Goal: Information Seeking & Learning: Learn about a topic

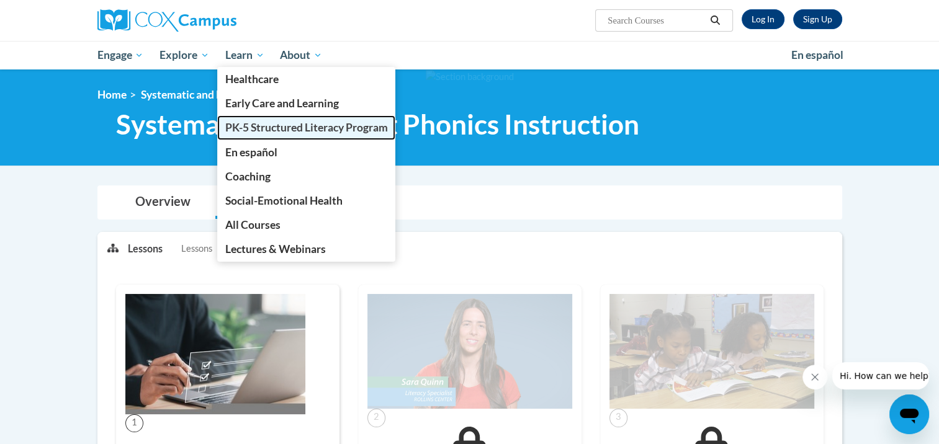
click at [284, 137] on link "PK-5 Structured Literacy Program" at bounding box center [306, 127] width 179 height 24
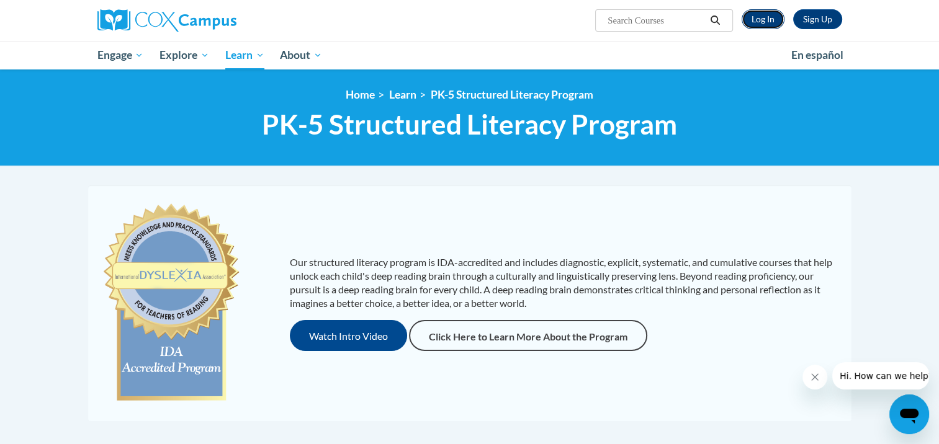
click at [758, 18] on link "Log In" at bounding box center [763, 19] width 43 height 20
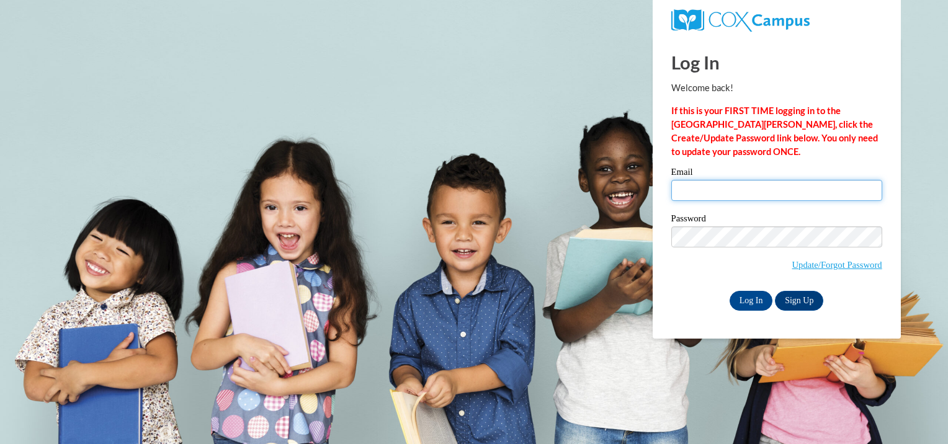
click at [740, 189] on input "Email" at bounding box center [776, 190] width 211 height 21
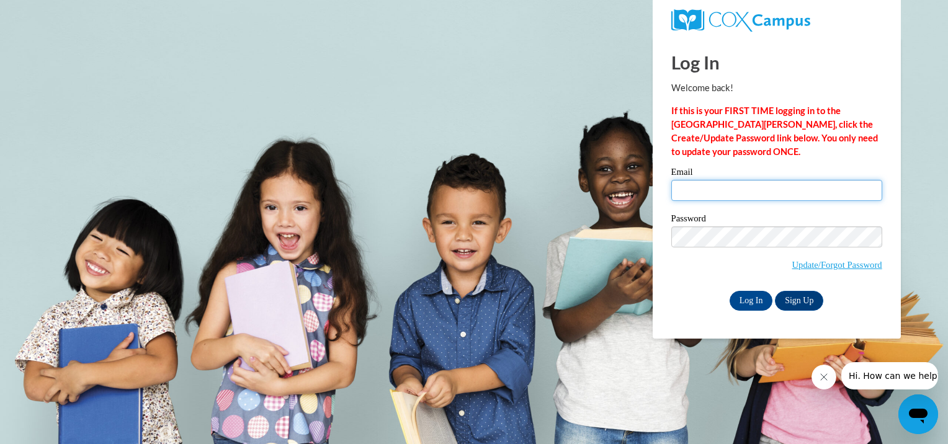
type input "ndmorte@sunprairieschools.org"
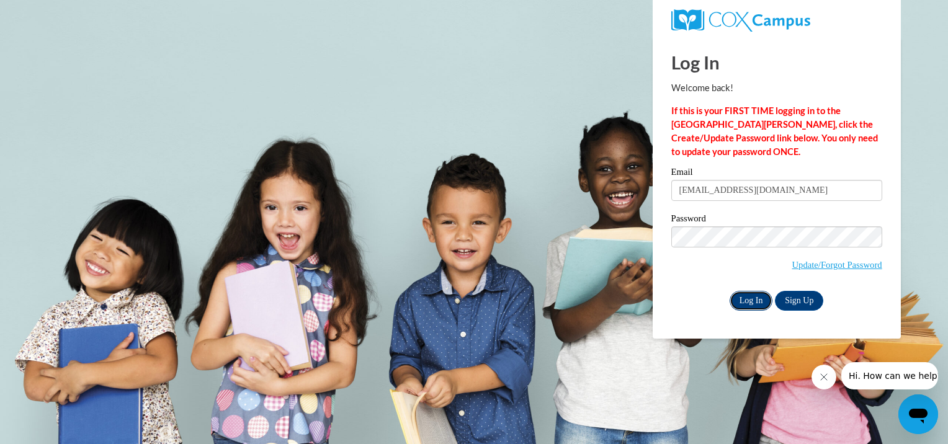
click at [754, 304] on input "Log In" at bounding box center [751, 301] width 43 height 20
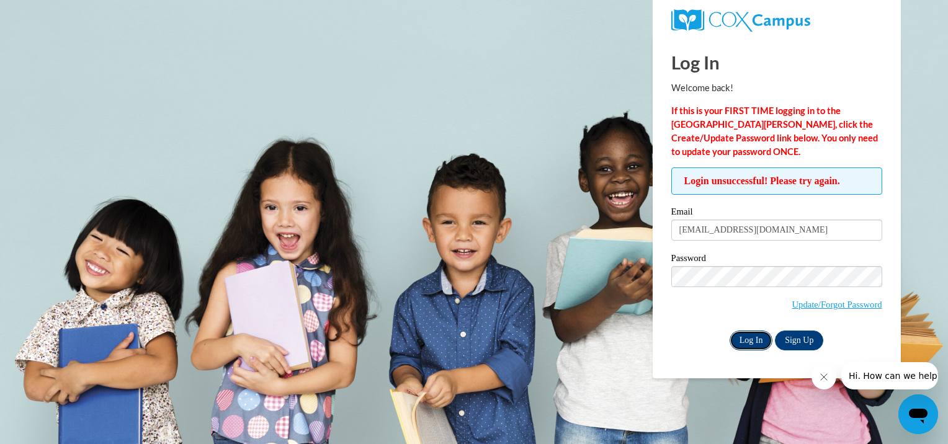
click at [751, 336] on input "Log In" at bounding box center [751, 341] width 43 height 20
click at [745, 343] on input "Log In" at bounding box center [751, 341] width 43 height 20
click at [743, 338] on input "Log In" at bounding box center [751, 341] width 43 height 20
click at [745, 344] on input "Log In" at bounding box center [751, 341] width 43 height 20
click at [810, 236] on input "ndmorte@sunprairieschools.org" at bounding box center [776, 230] width 211 height 21
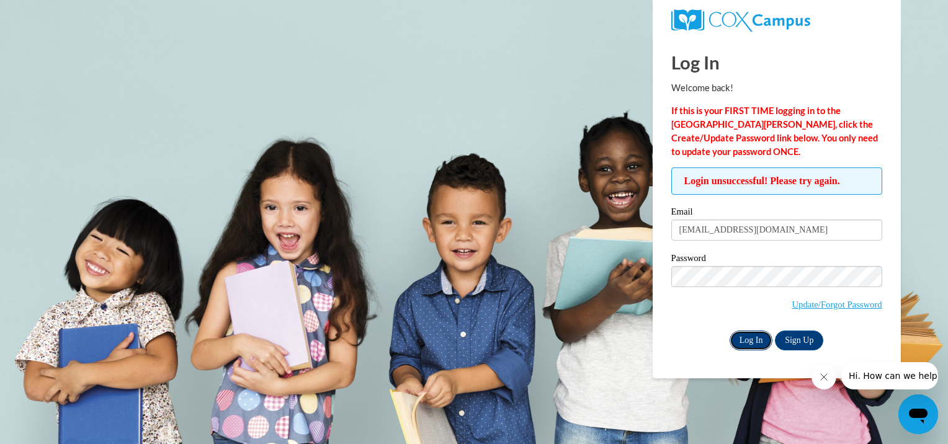
click at [765, 344] on input "Log In" at bounding box center [751, 341] width 43 height 20
click at [694, 264] on label "Password" at bounding box center [776, 260] width 211 height 12
click at [754, 344] on input "Log In" at bounding box center [751, 341] width 43 height 20
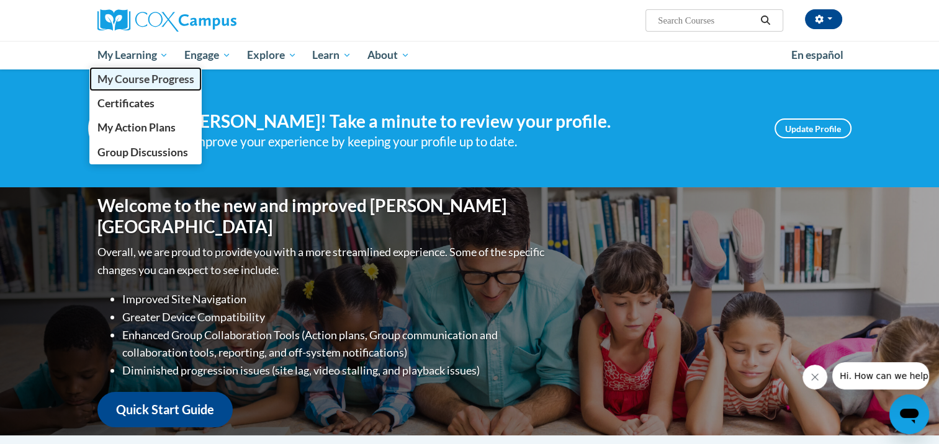
click at [129, 81] on span "My Course Progress" at bounding box center [145, 79] width 97 height 13
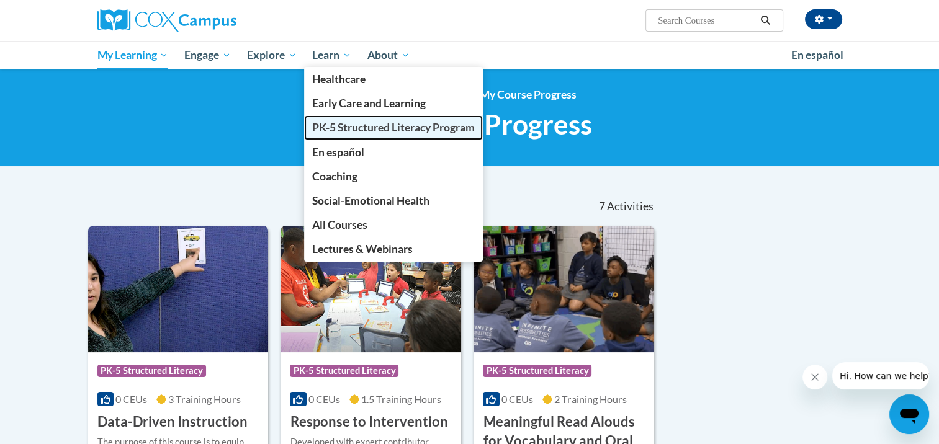
click at [362, 128] on span "PK-5 Structured Literacy Program" at bounding box center [393, 127] width 163 height 13
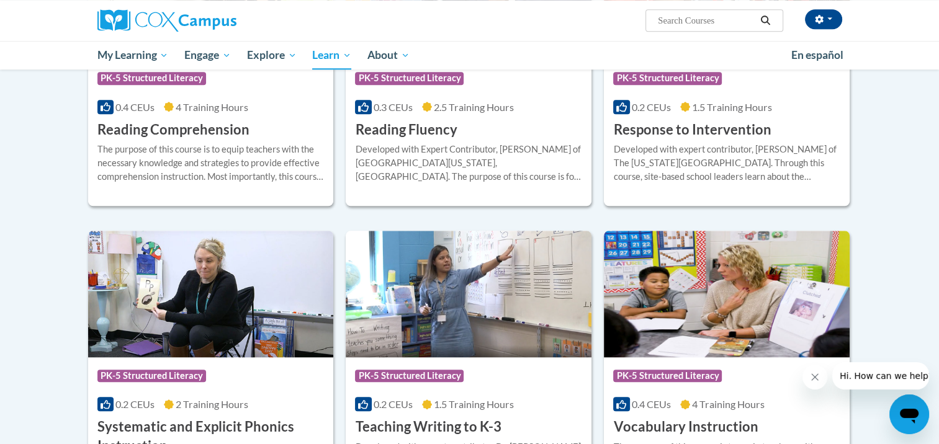
scroll to position [1117, 0]
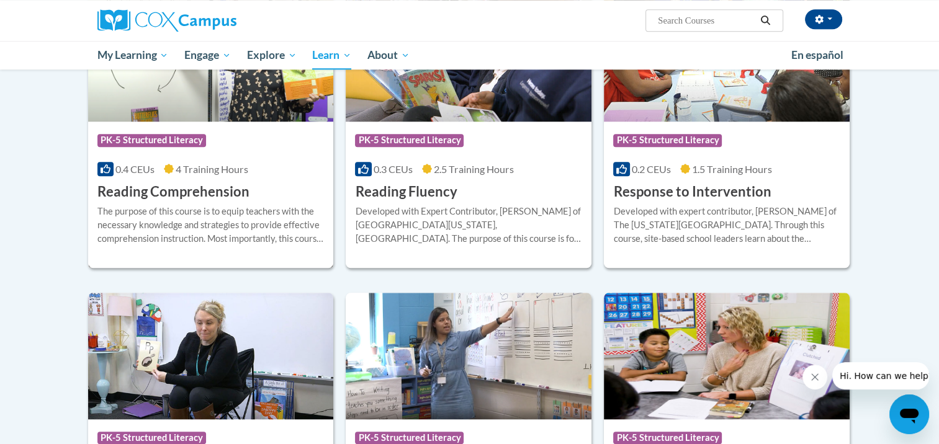
click at [280, 160] on div "Course Category: PK-5 Structured Literacy 0.4 CEUs 4 Training Hours COURSE Read…" at bounding box center [211, 161] width 246 height 79
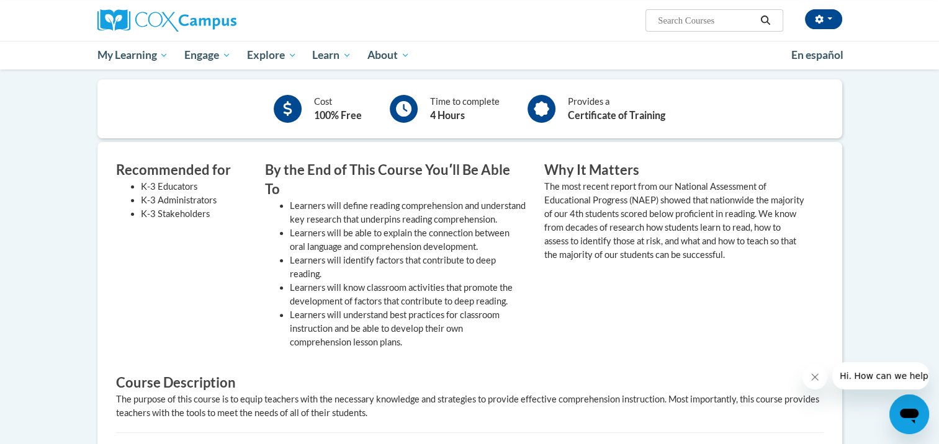
scroll to position [124, 0]
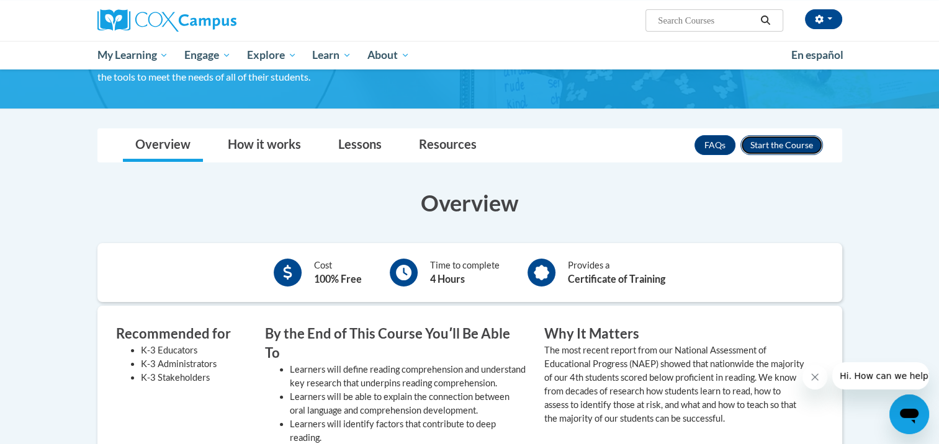
click at [785, 144] on button "Enroll" at bounding box center [781, 145] width 83 height 20
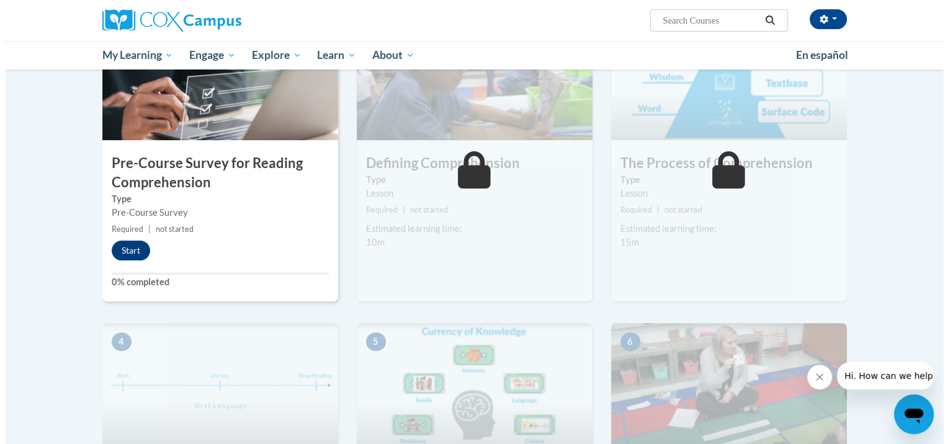
scroll to position [310, 0]
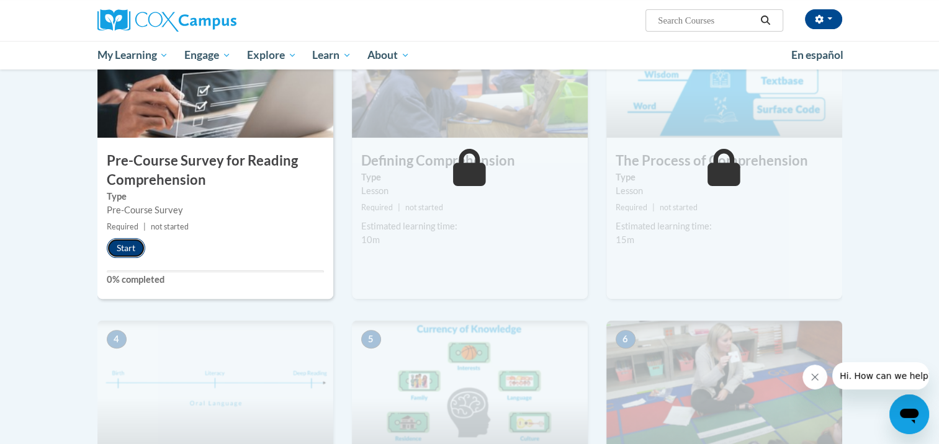
click at [123, 243] on button "Start" at bounding box center [126, 248] width 38 height 20
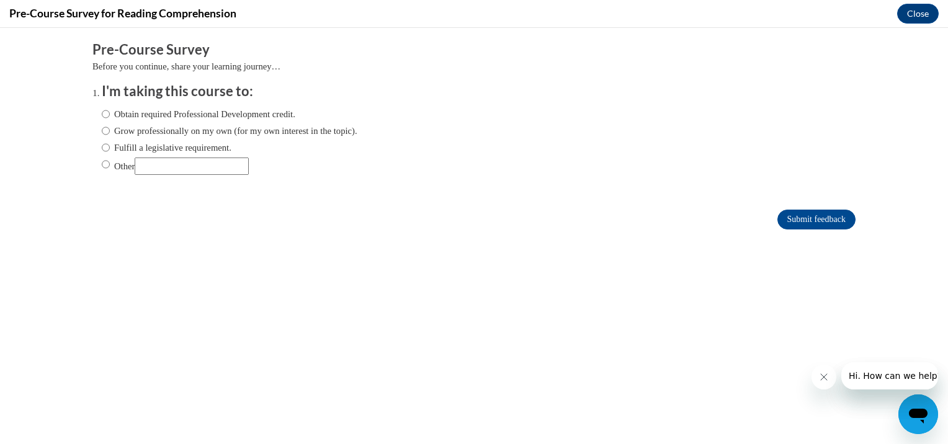
scroll to position [0, 0]
click at [102, 112] on input "Obtain required Professional Development credit." at bounding box center [106, 114] width 8 height 14
radio input "true"
click at [817, 221] on input "Submit feedback" at bounding box center [817, 220] width 78 height 20
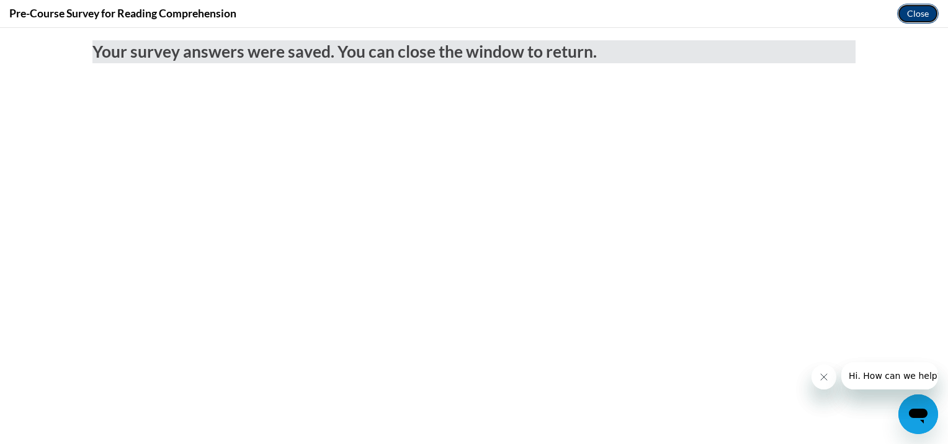
click at [912, 18] on button "Close" at bounding box center [918, 14] width 42 height 20
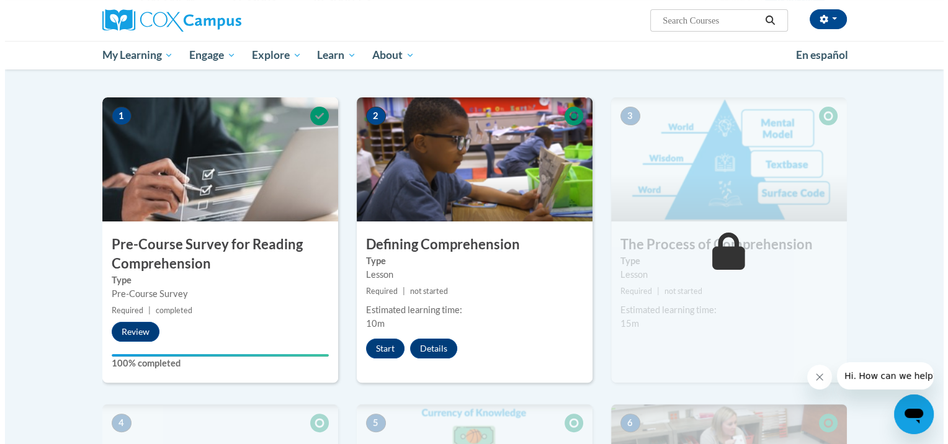
scroll to position [248, 0]
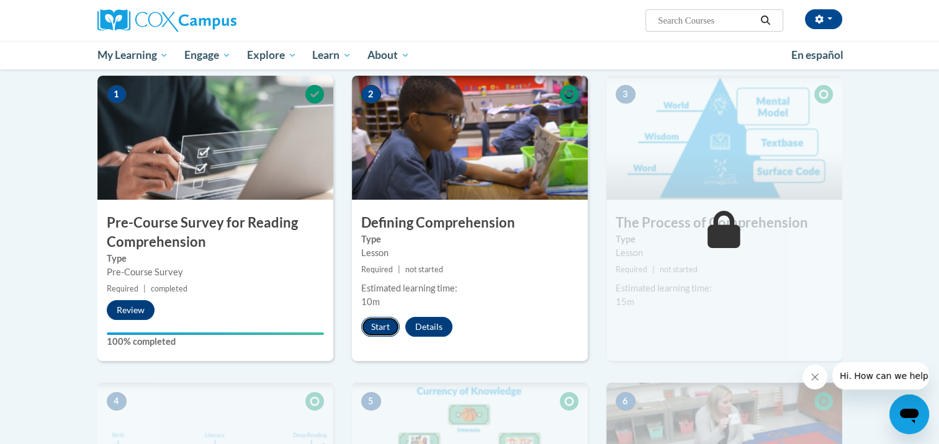
click at [384, 329] on button "Start" at bounding box center [380, 327] width 38 height 20
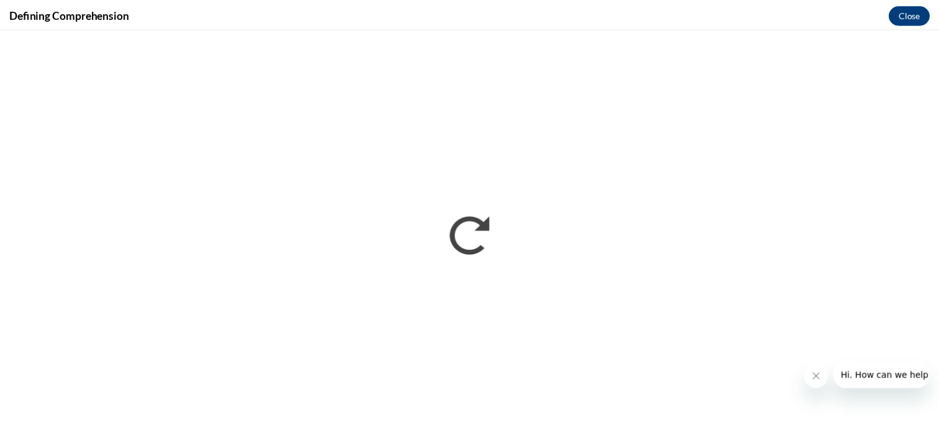
scroll to position [0, 0]
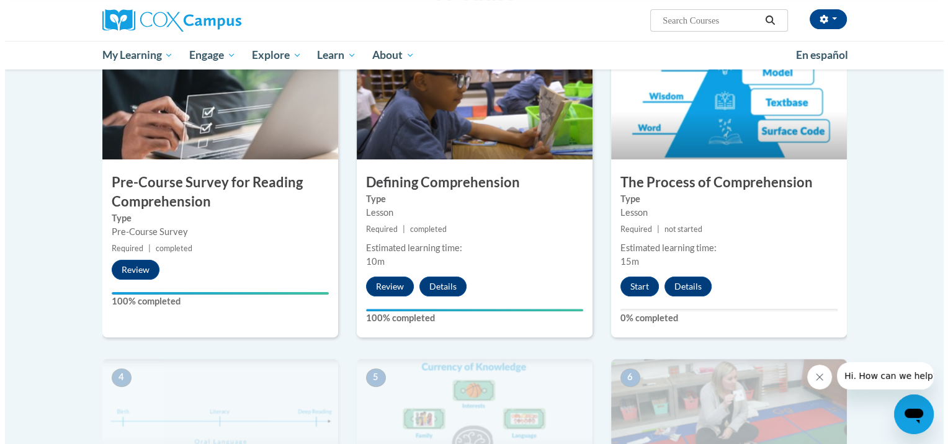
scroll to position [310, 0]
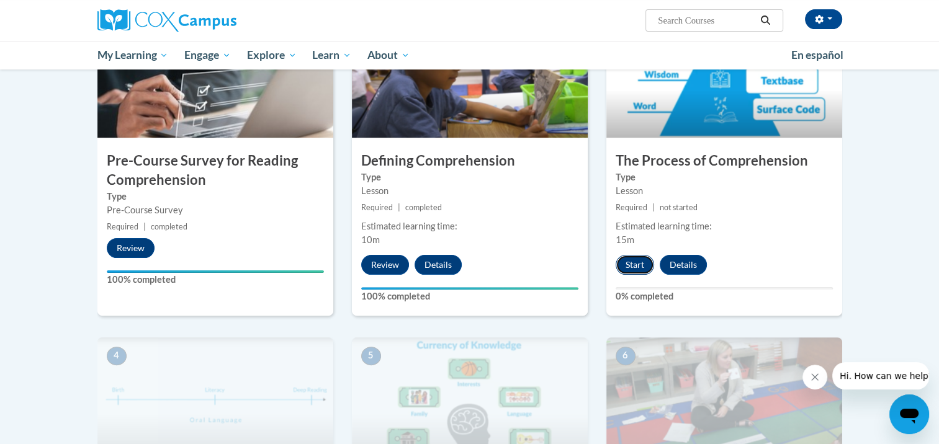
click at [629, 268] on button "Start" at bounding box center [635, 265] width 38 height 20
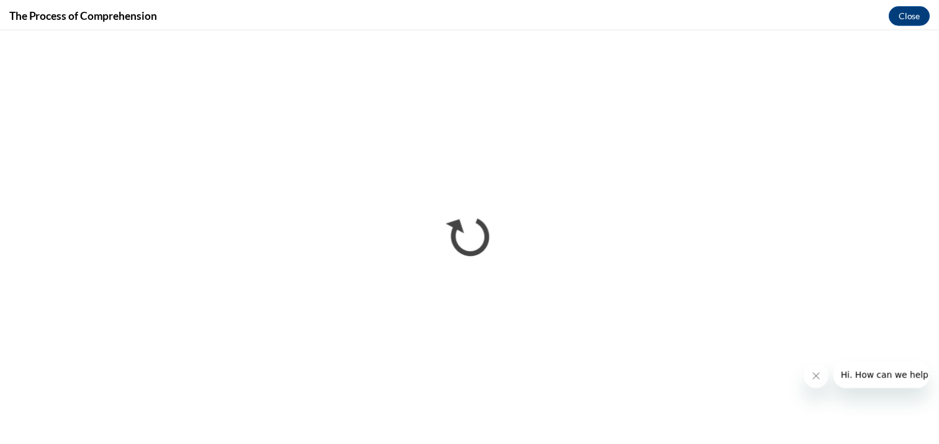
scroll to position [0, 0]
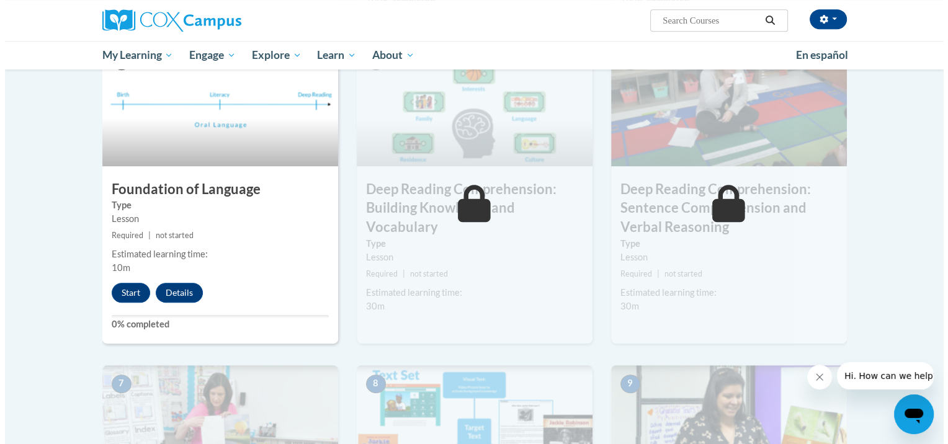
scroll to position [621, 0]
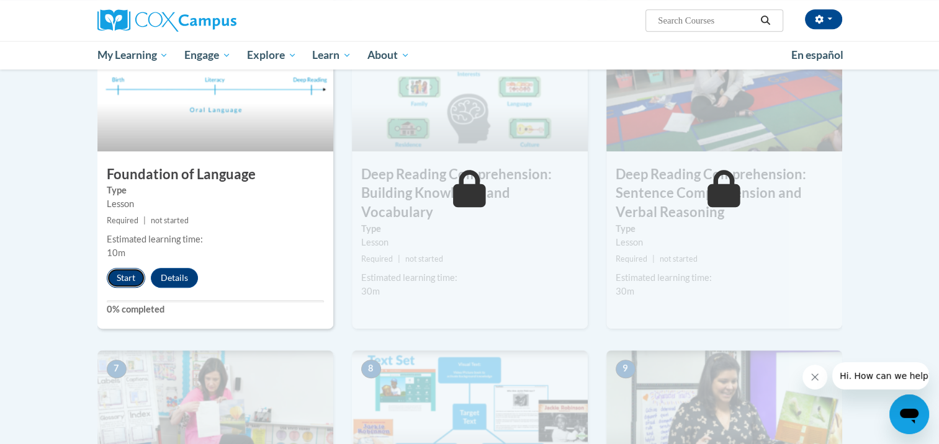
click at [125, 281] on button "Start" at bounding box center [126, 278] width 38 height 20
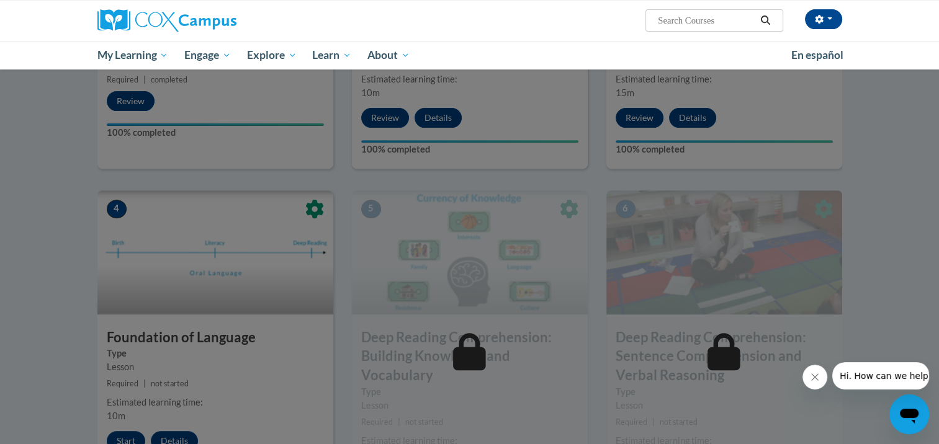
scroll to position [434, 0]
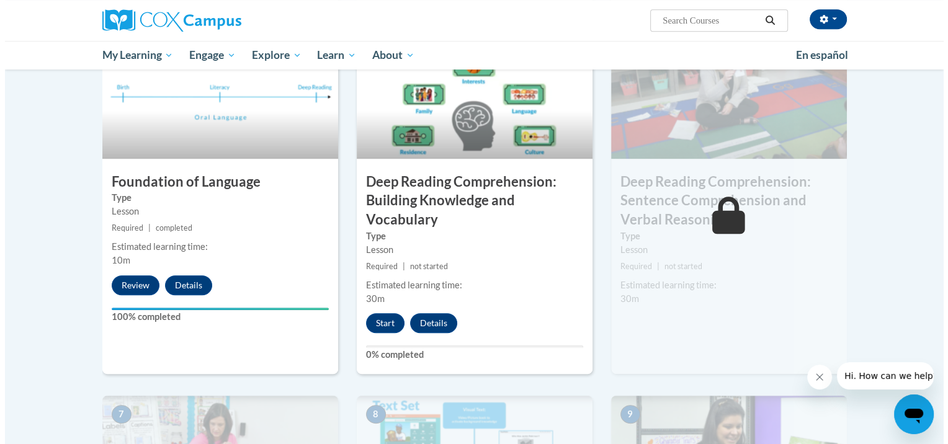
scroll to position [621, 0]
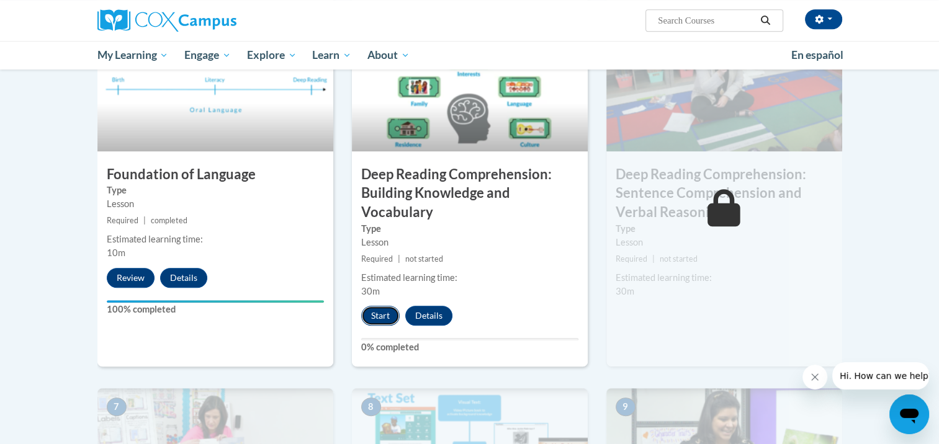
click at [377, 320] on button "Start" at bounding box center [380, 316] width 38 height 20
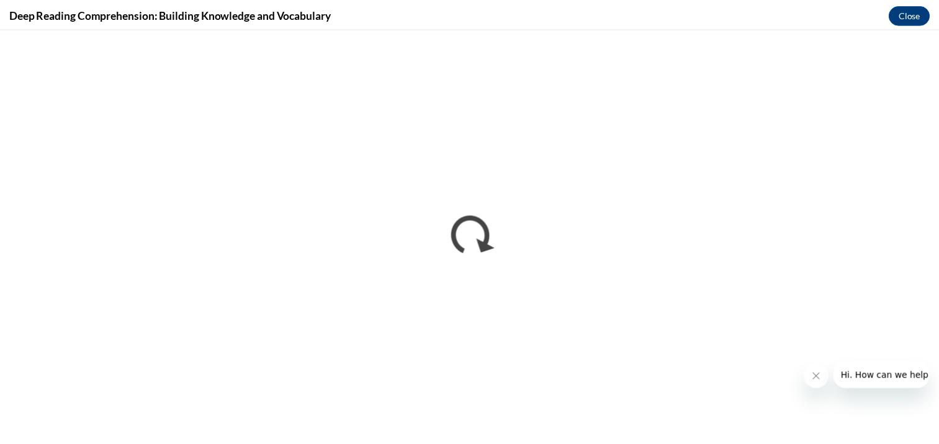
scroll to position [0, 0]
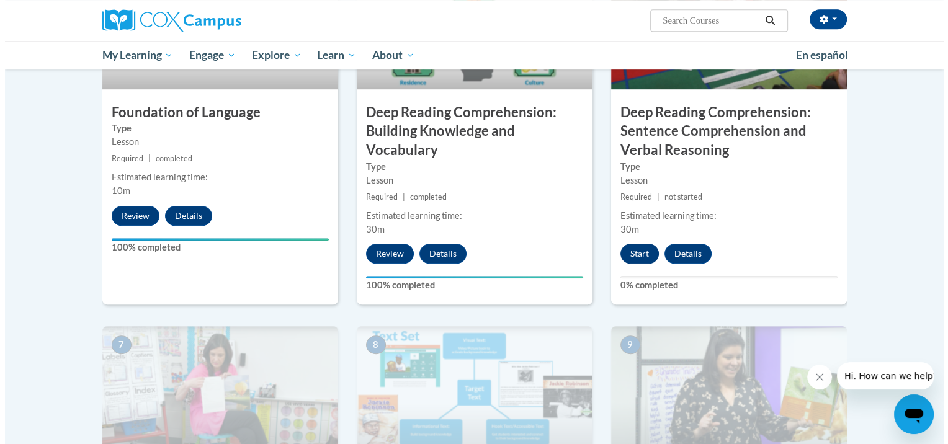
scroll to position [621, 0]
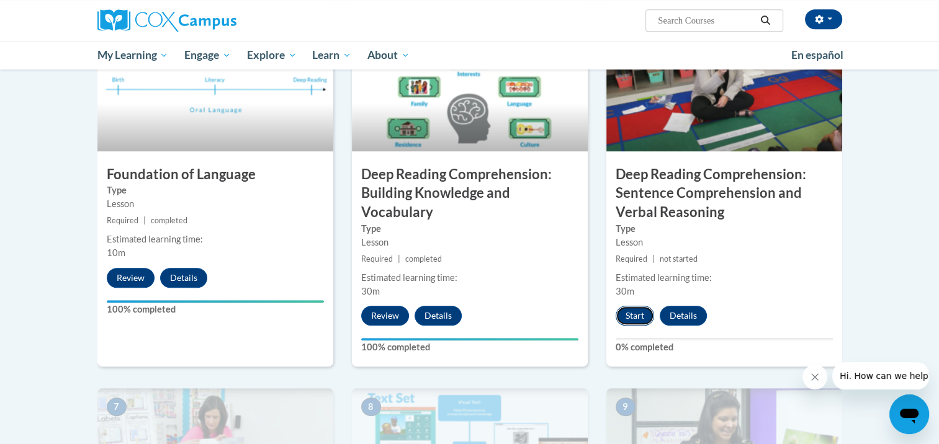
click at [635, 318] on button "Start" at bounding box center [635, 316] width 38 height 20
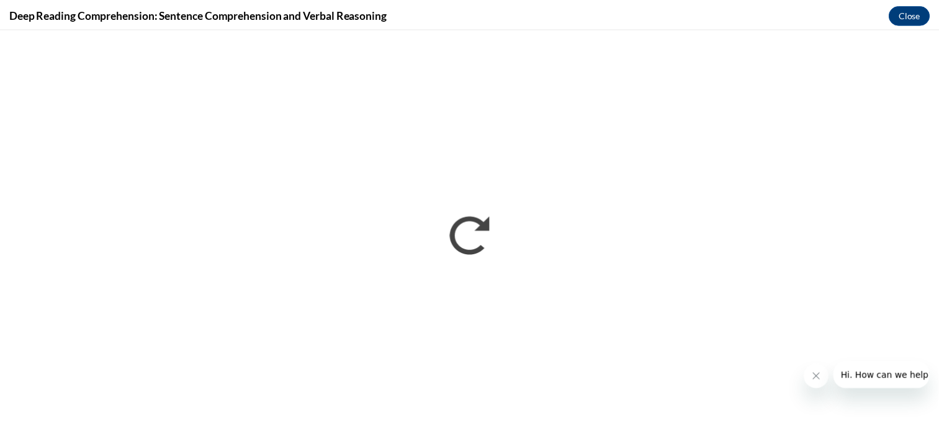
scroll to position [0, 0]
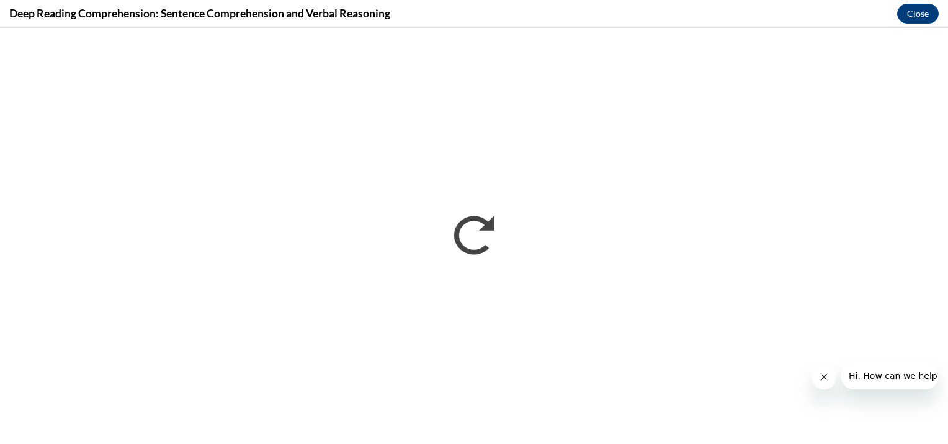
click at [660, 17] on div "Deep Reading Comprehension: Sentence Comprehension and Verbal Reasoning Close" at bounding box center [474, 14] width 948 height 28
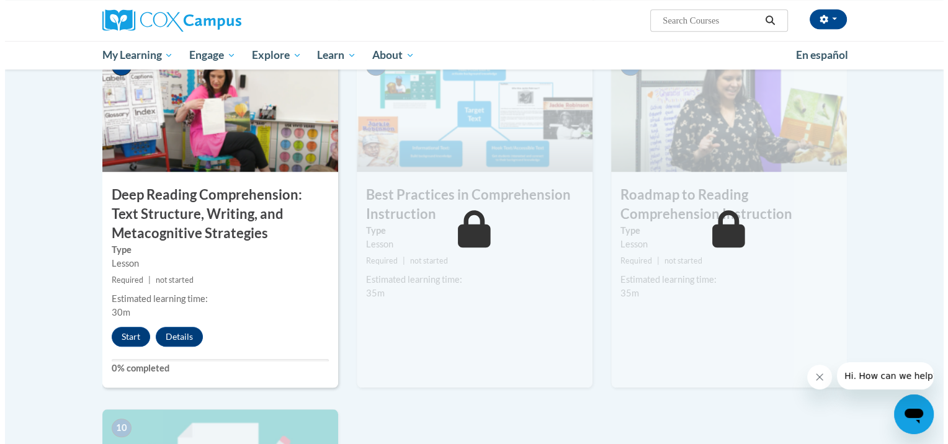
scroll to position [993, 0]
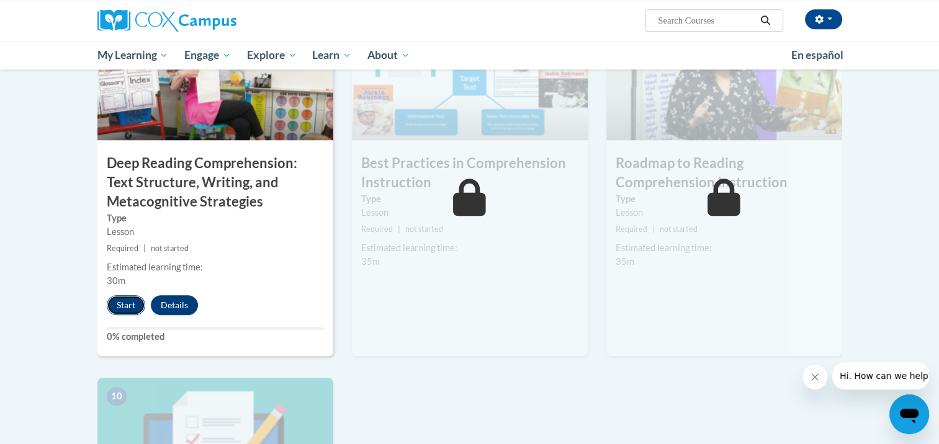
click at [129, 305] on button "Start" at bounding box center [126, 305] width 38 height 20
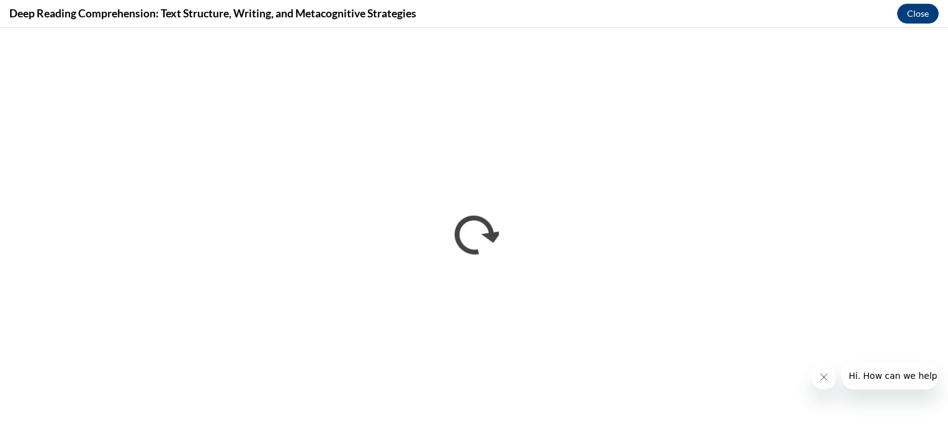
scroll to position [0, 0]
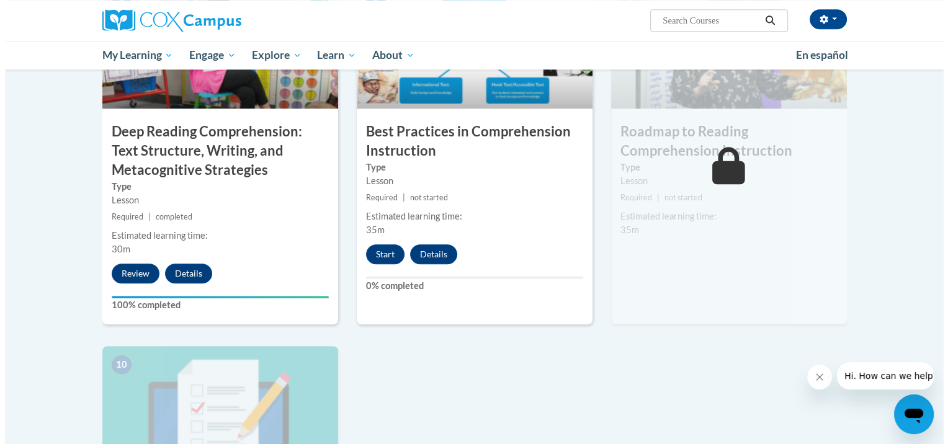
scroll to position [1055, 0]
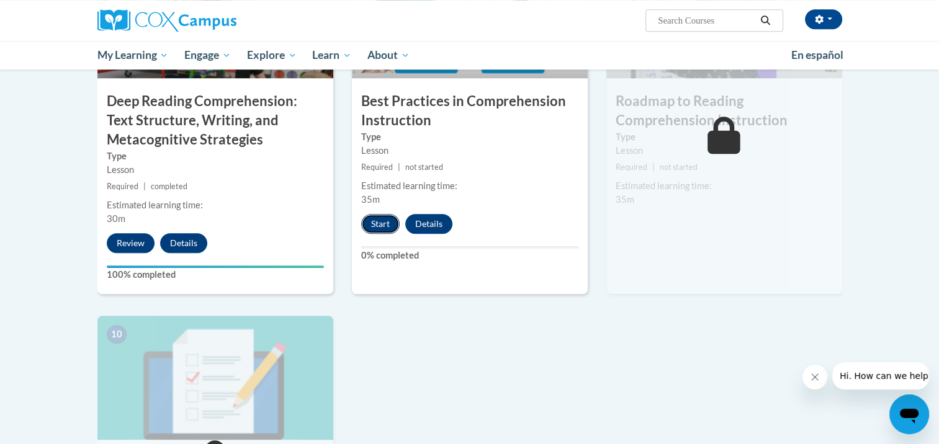
click at [378, 225] on button "Start" at bounding box center [380, 224] width 38 height 20
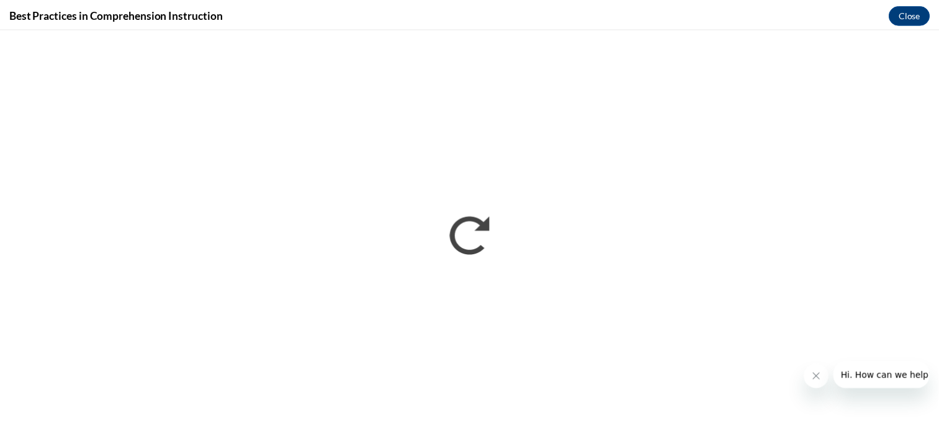
scroll to position [0, 0]
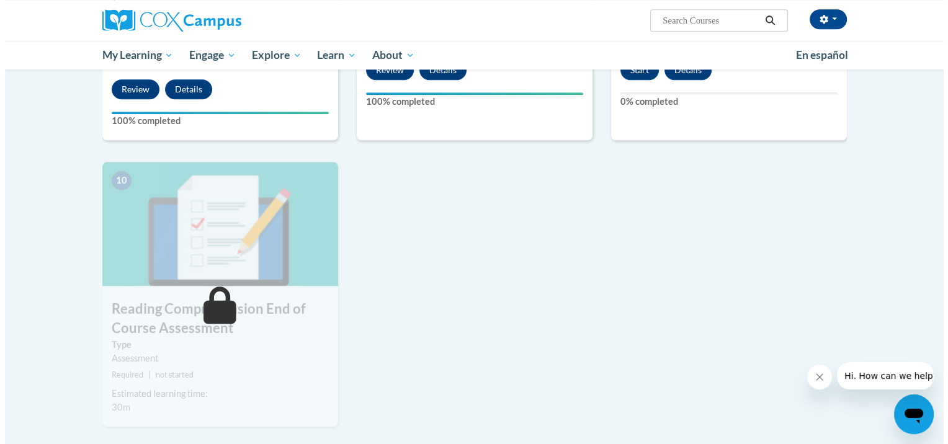
scroll to position [1055, 0]
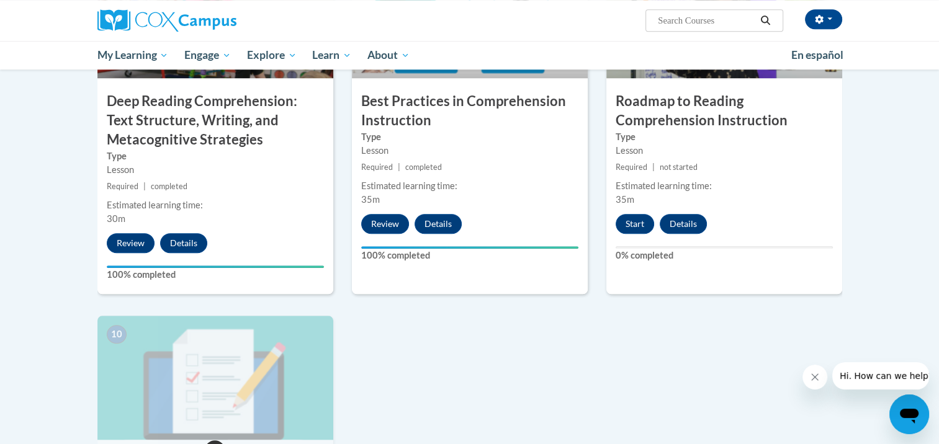
click at [630, 235] on div "9 Roadmap to Reading Comprehension Instruction Type Lesson Required | not start…" at bounding box center [724, 124] width 236 height 340
click at [634, 227] on button "Start" at bounding box center [635, 224] width 38 height 20
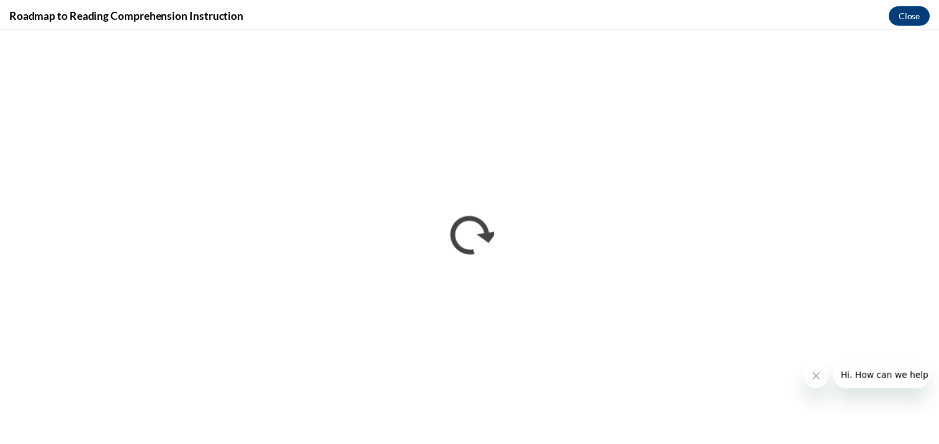
scroll to position [0, 0]
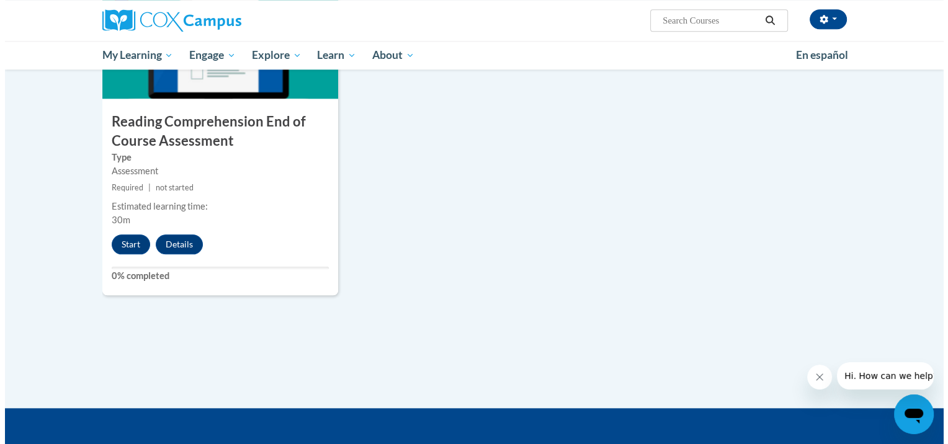
scroll to position [1427, 0]
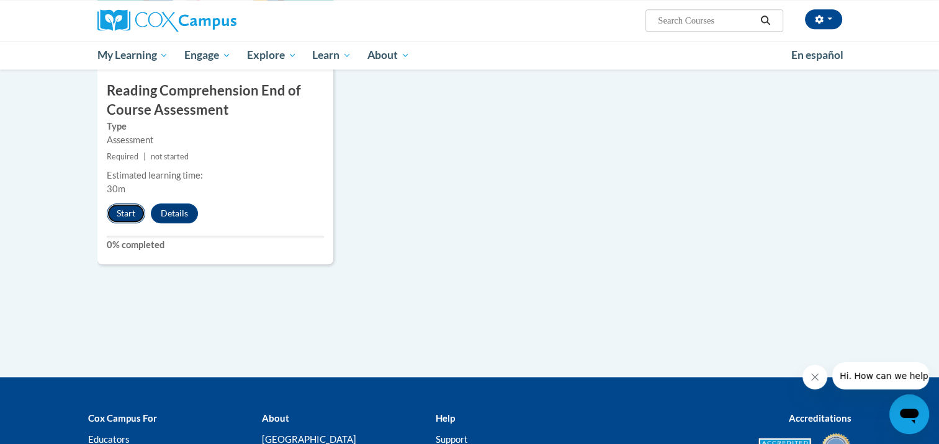
click at [125, 212] on button "Start" at bounding box center [126, 214] width 38 height 20
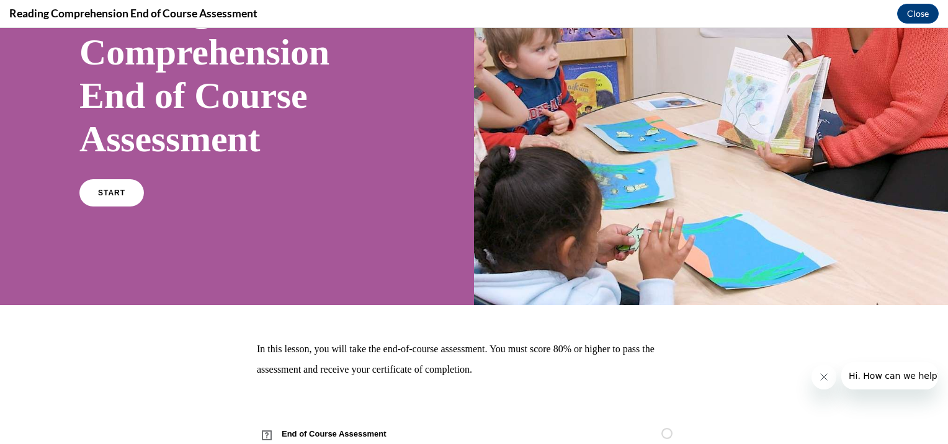
scroll to position [186, 0]
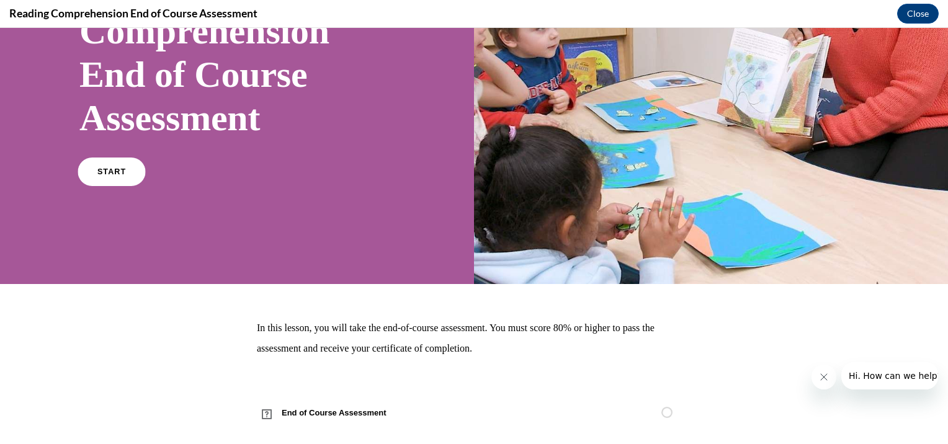
click at [113, 168] on span "START" at bounding box center [111, 172] width 29 height 9
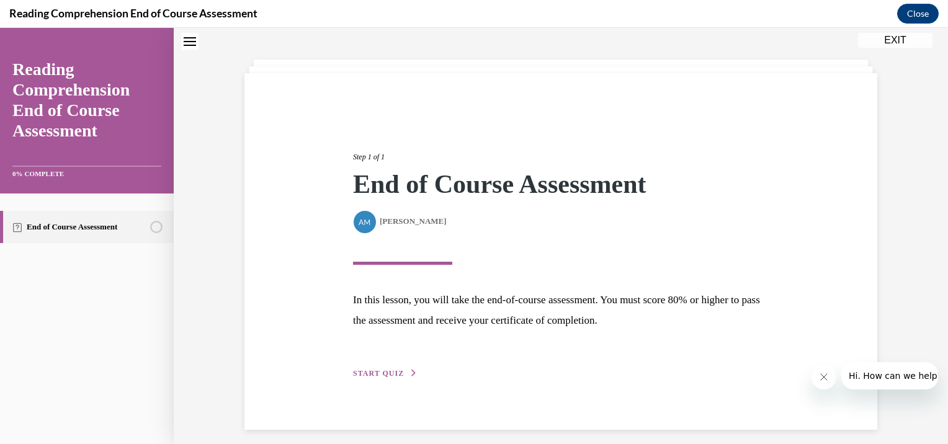
scroll to position [59, 0]
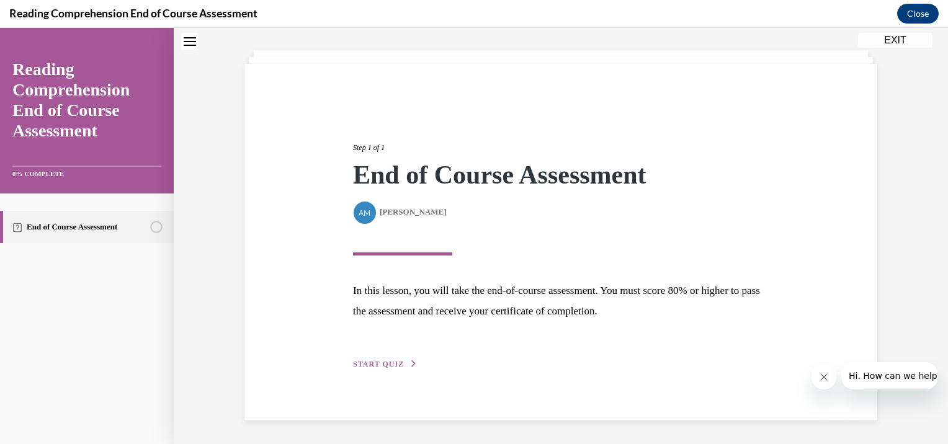
click at [370, 364] on span "START QUIZ" at bounding box center [378, 364] width 51 height 9
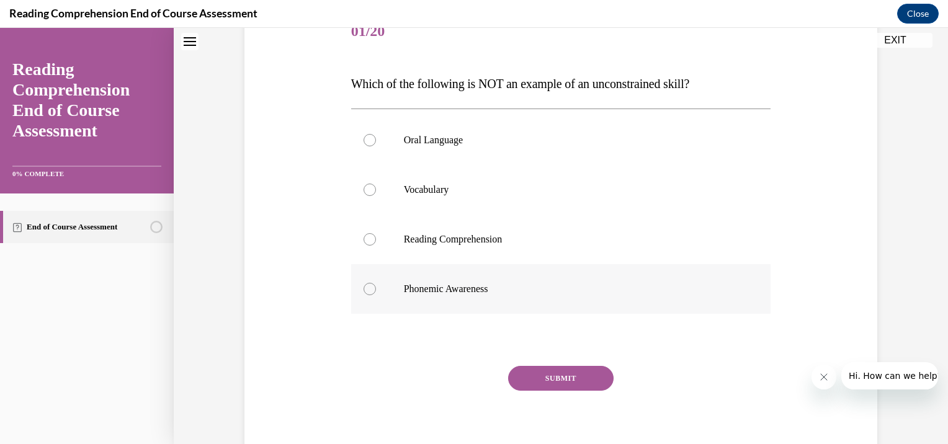
scroll to position [183, 0]
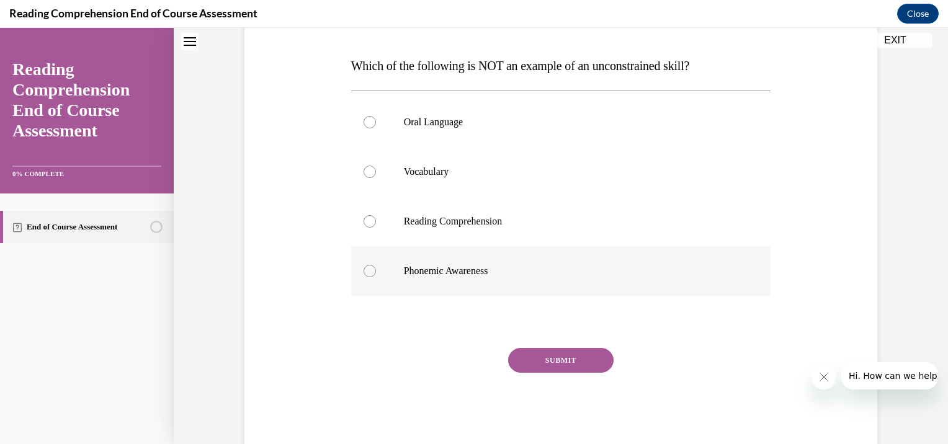
click at [364, 272] on div at bounding box center [370, 271] width 12 height 12
click at [364, 272] on input "Phonemic Awareness" at bounding box center [370, 271] width 12 height 12
radio input "true"
click at [558, 359] on button "SUBMIT" at bounding box center [560, 360] width 105 height 25
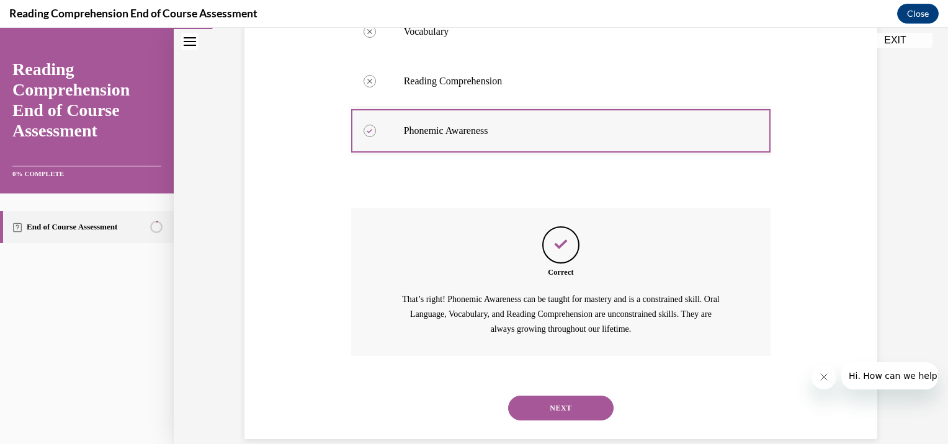
scroll to position [343, 0]
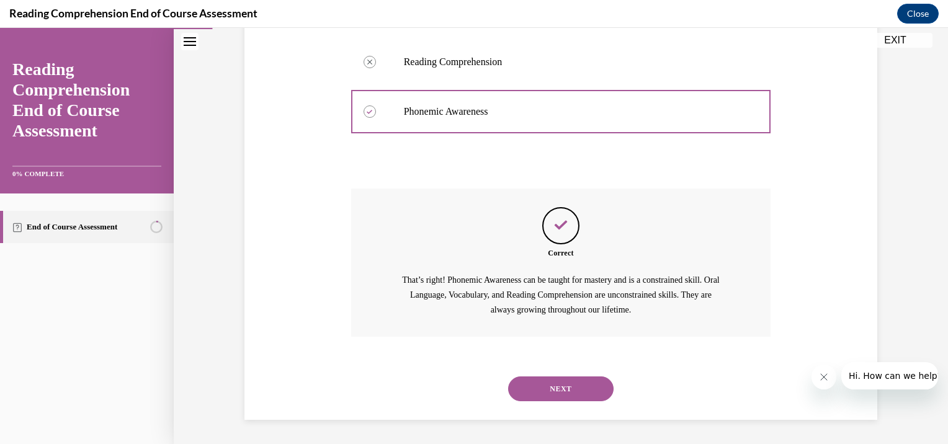
click at [549, 387] on button "NEXT" at bounding box center [560, 389] width 105 height 25
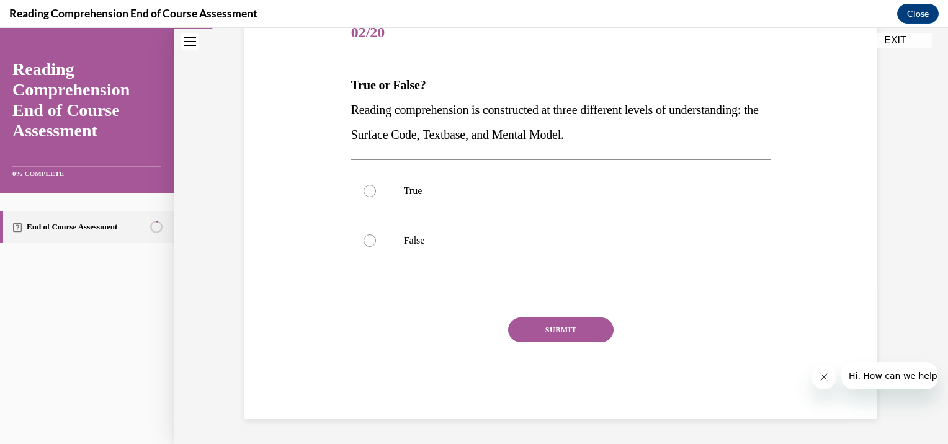
scroll to position [138, 0]
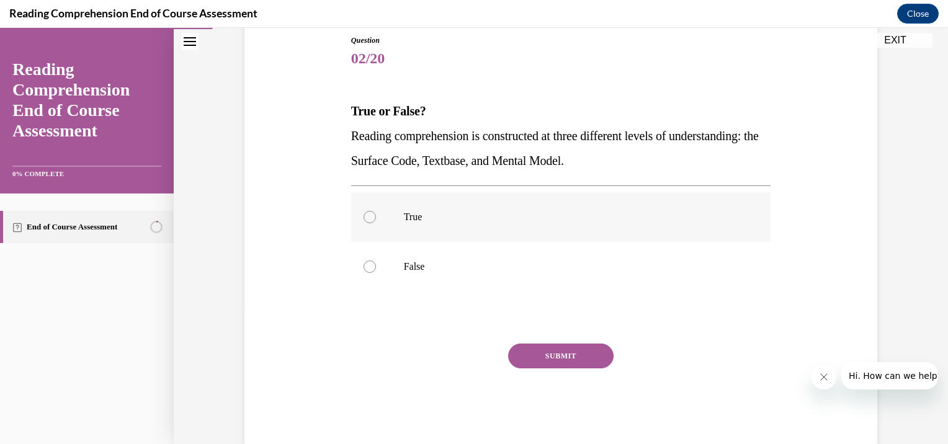
click at [364, 213] on div at bounding box center [370, 217] width 12 height 12
click at [364, 213] on input "True" at bounding box center [370, 217] width 12 height 12
radio input "true"
click at [566, 359] on button "SUBMIT" at bounding box center [560, 356] width 105 height 25
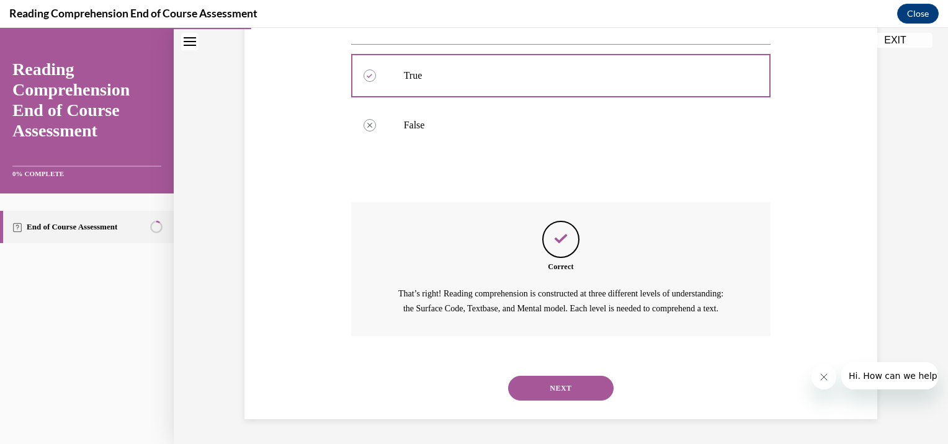
scroll to position [293, 0]
click at [561, 384] on button "NEXT" at bounding box center [560, 388] width 105 height 25
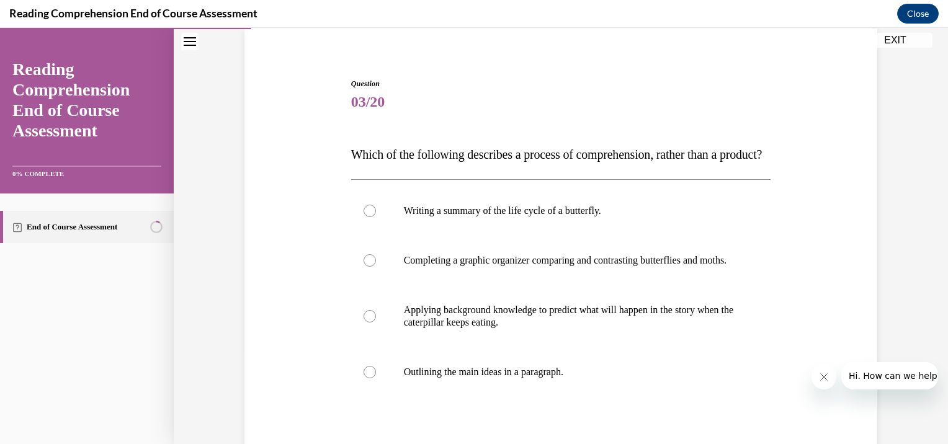
scroll to position [124, 0]
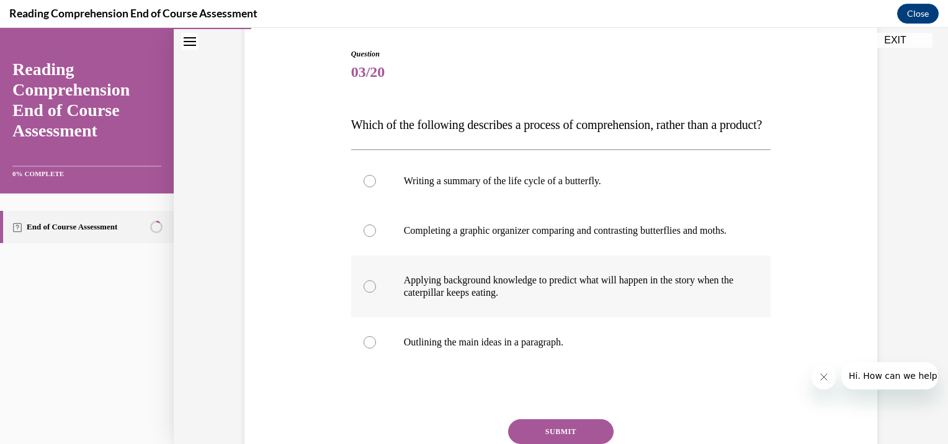
click at [365, 293] on div at bounding box center [370, 286] width 12 height 12
click at [365, 293] on input "Applying background knowledge to predict what will happen in the story when the…" at bounding box center [370, 286] width 12 height 12
radio input "true"
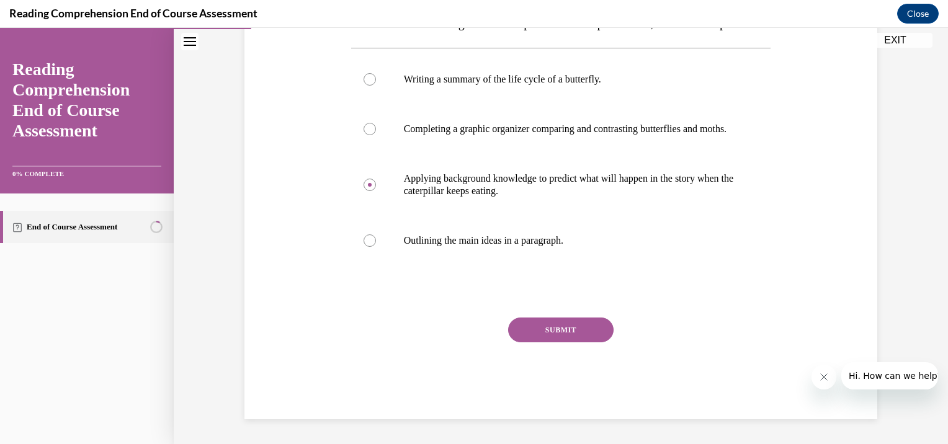
click at [547, 332] on button "SUBMIT" at bounding box center [560, 330] width 105 height 25
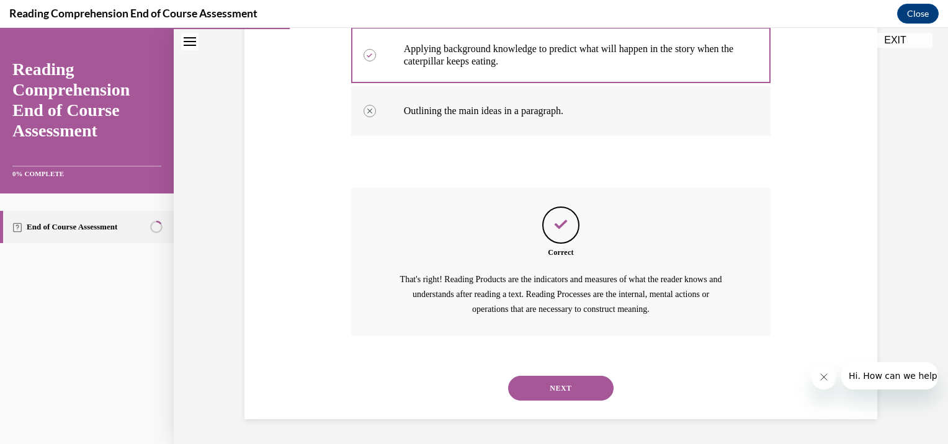
scroll to position [392, 0]
click at [557, 387] on button "NEXT" at bounding box center [560, 388] width 105 height 25
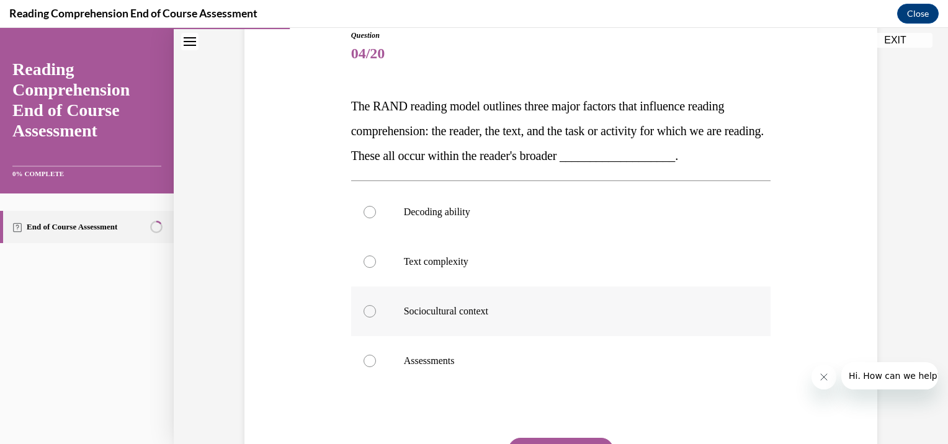
scroll to position [124, 0]
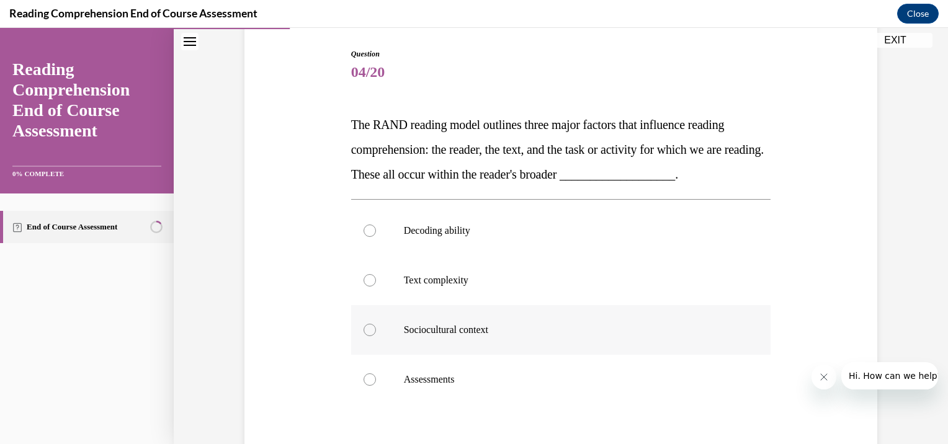
click at [364, 332] on div at bounding box center [370, 330] width 12 height 12
click at [364, 332] on input "Sociocultural context" at bounding box center [370, 330] width 12 height 12
radio input "true"
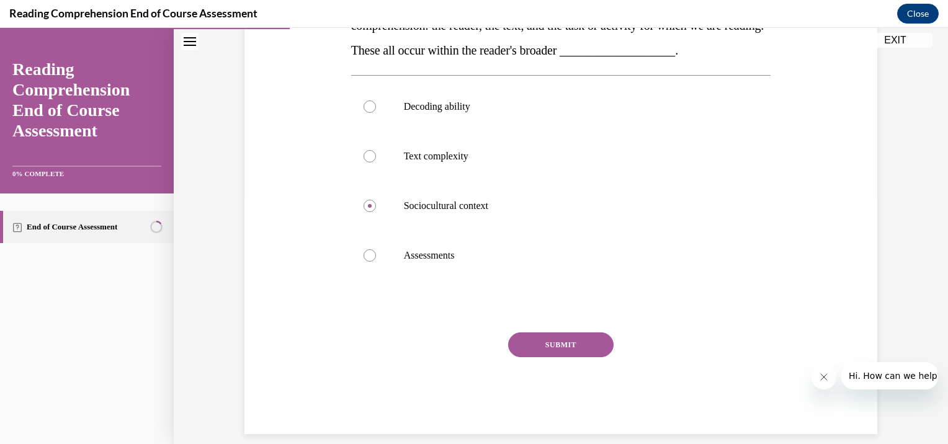
click at [535, 342] on button "SUBMIT" at bounding box center [560, 345] width 105 height 25
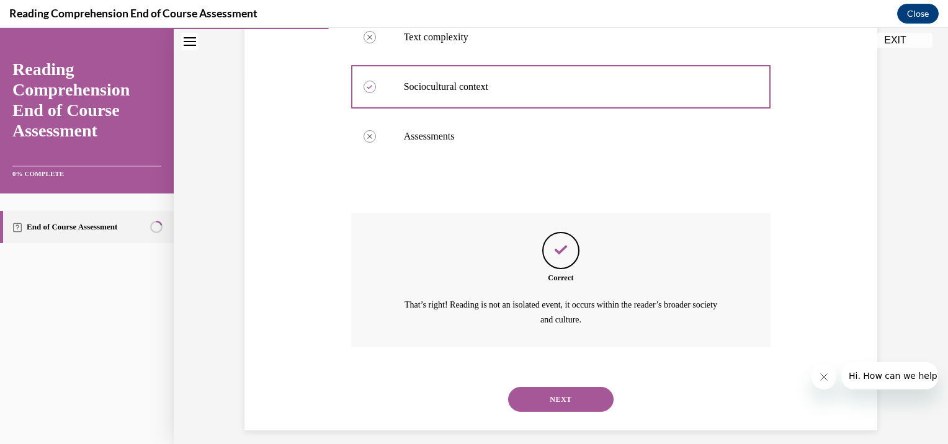
scroll to position [378, 0]
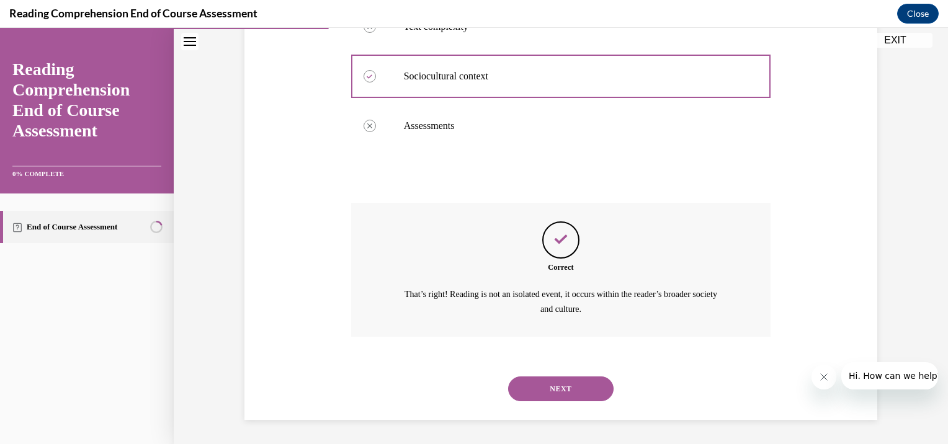
click at [550, 390] on button "NEXT" at bounding box center [560, 389] width 105 height 25
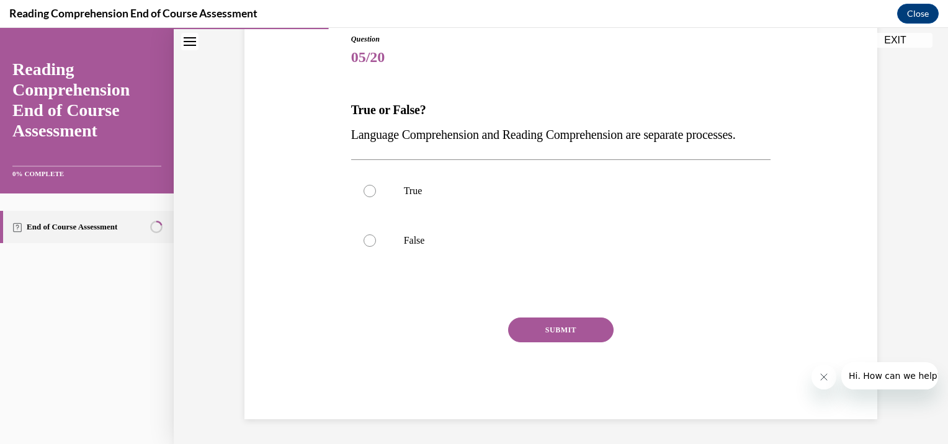
scroll to position [138, 0]
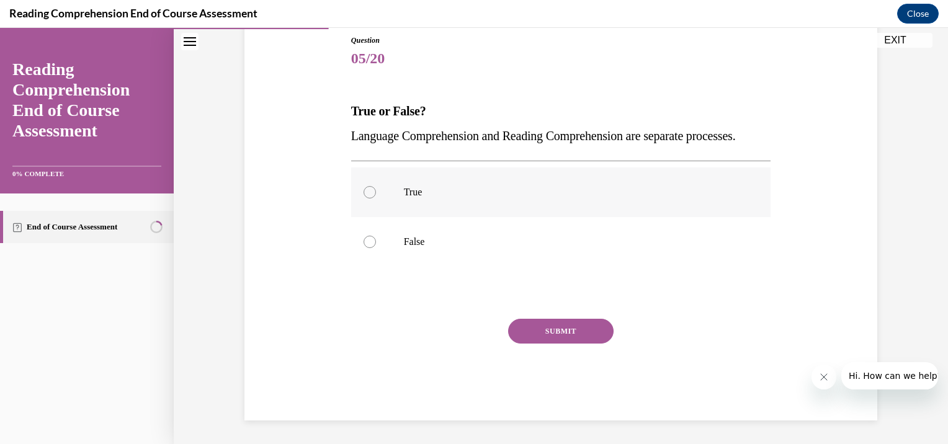
click at [364, 199] on div at bounding box center [370, 192] width 12 height 12
click at [364, 199] on input "True" at bounding box center [370, 192] width 12 height 12
radio input "true"
click at [549, 344] on button "SUBMIT" at bounding box center [560, 331] width 105 height 25
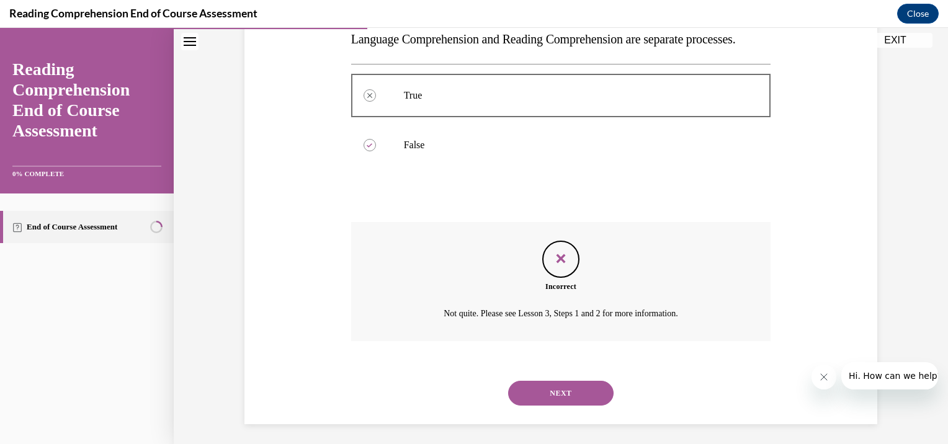
scroll to position [264, 0]
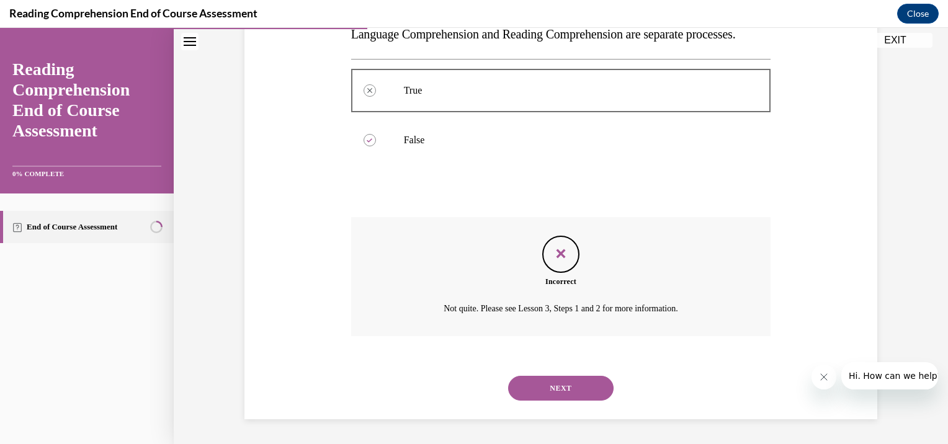
click at [571, 382] on button "NEXT" at bounding box center [560, 388] width 105 height 25
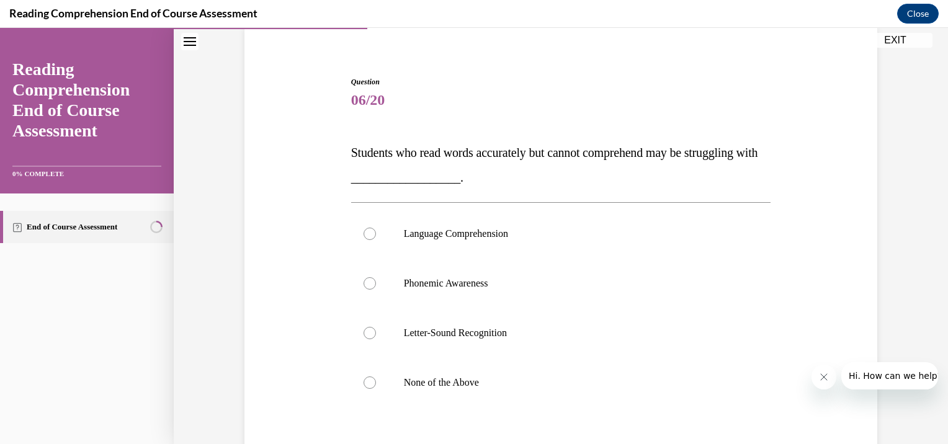
scroll to position [124, 0]
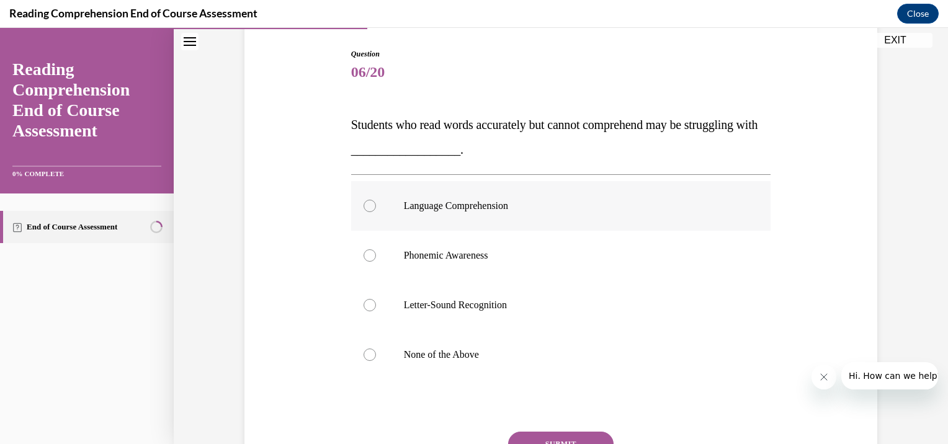
click at [368, 207] on div at bounding box center [370, 206] width 12 height 12
click at [368, 207] on input "Language Comprehension" at bounding box center [370, 206] width 12 height 12
radio input "true"
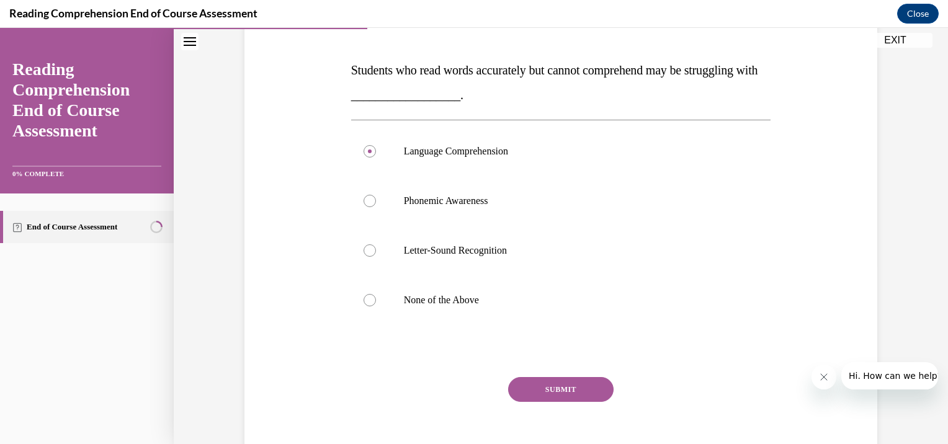
scroll to position [238, 0]
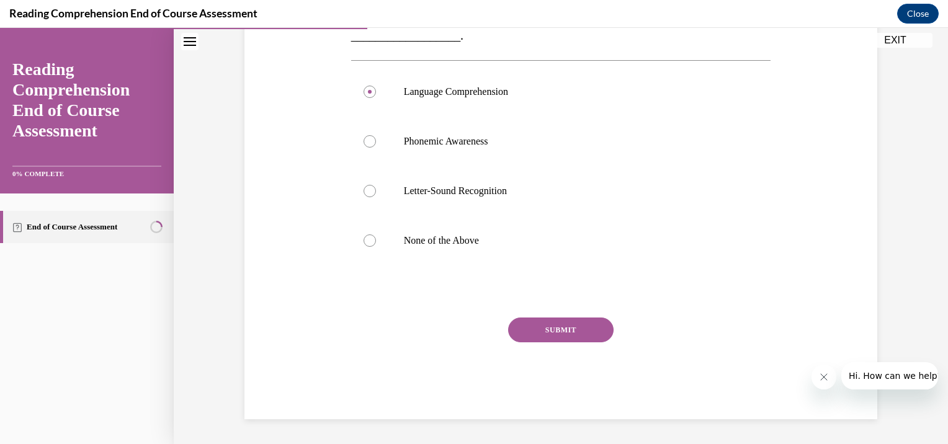
click at [549, 335] on button "SUBMIT" at bounding box center [560, 330] width 105 height 25
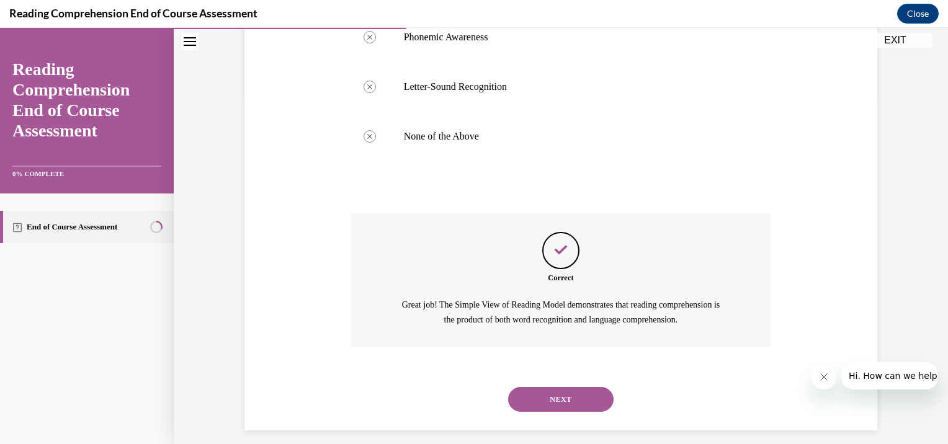
scroll to position [353, 0]
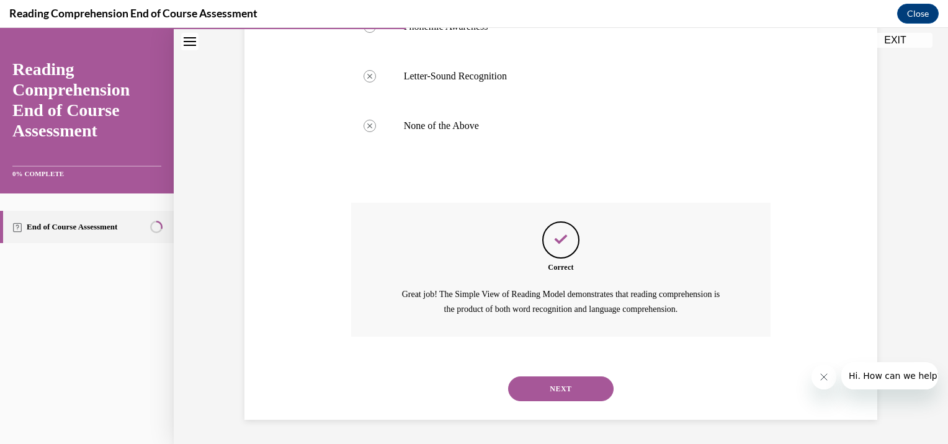
click at [558, 386] on button "NEXT" at bounding box center [560, 389] width 105 height 25
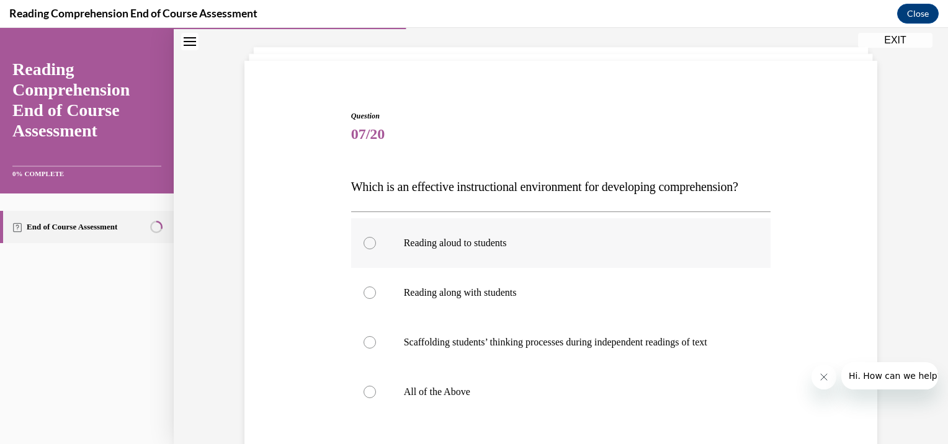
scroll to position [124, 0]
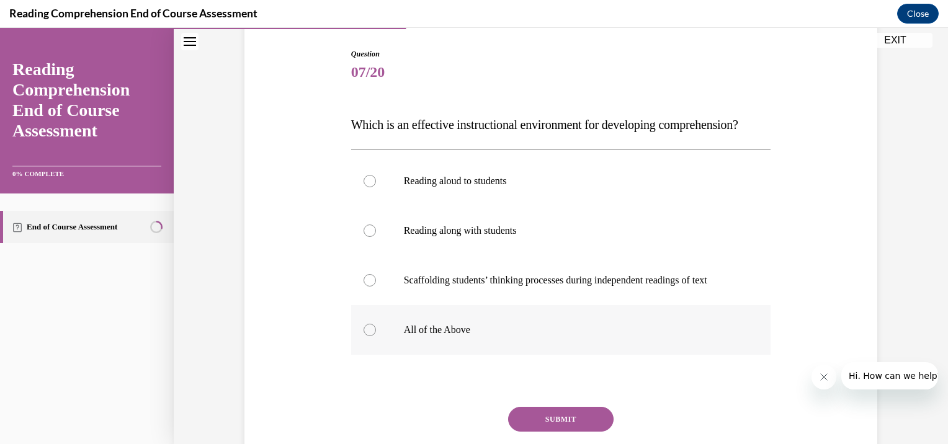
click at [367, 336] on div at bounding box center [370, 330] width 12 height 12
click at [367, 336] on input "All of the Above" at bounding box center [370, 330] width 12 height 12
radio input "true"
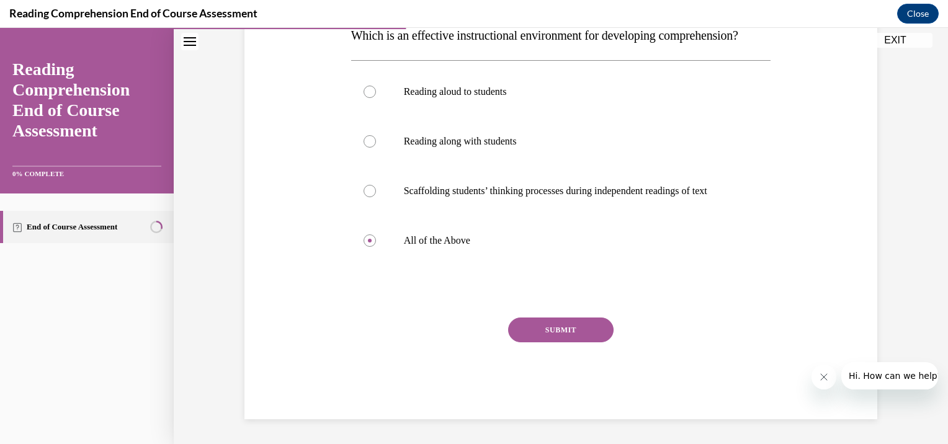
click at [551, 334] on button "SUBMIT" at bounding box center [560, 330] width 105 height 25
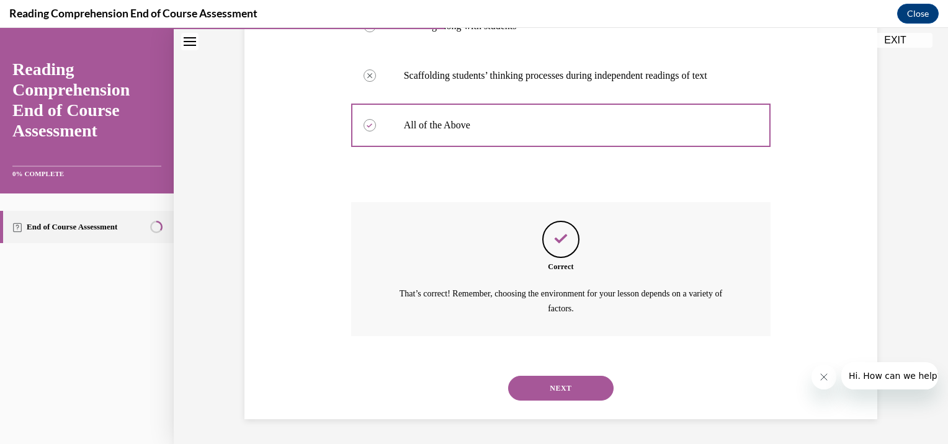
scroll to position [353, 0]
click at [563, 388] on button "NEXT" at bounding box center [560, 388] width 105 height 25
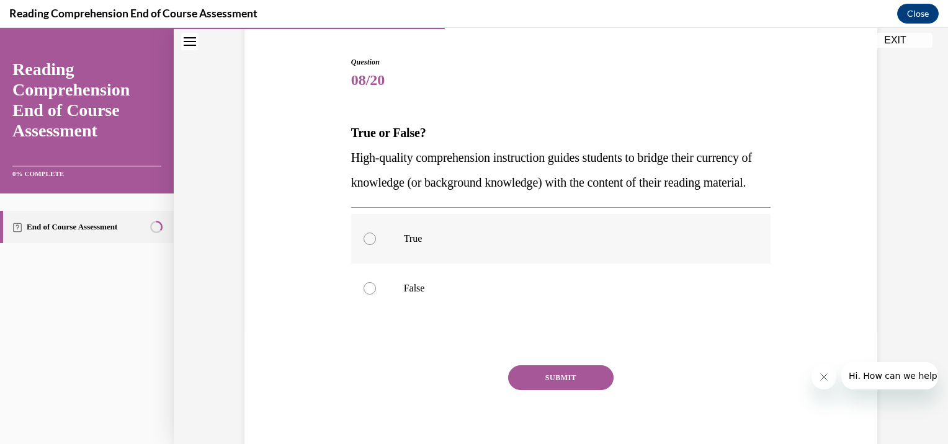
scroll to position [124, 0]
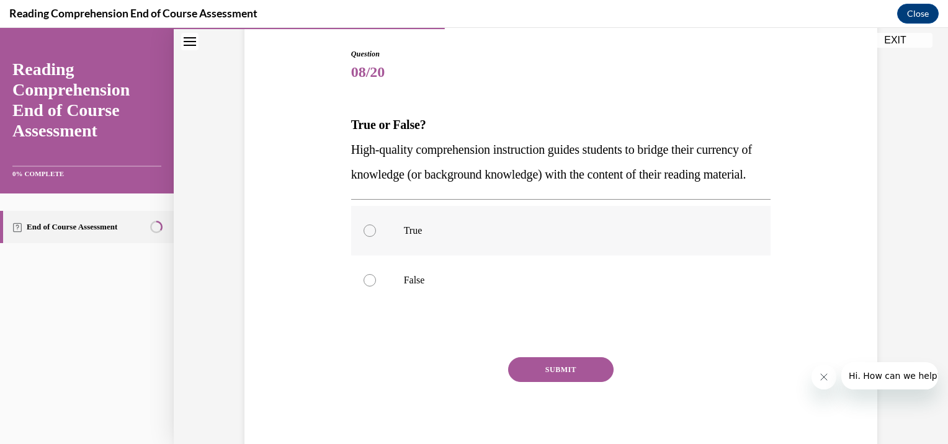
click at [369, 237] on div at bounding box center [370, 231] width 12 height 12
click at [369, 237] on input "True" at bounding box center [370, 231] width 12 height 12
radio input "true"
click at [551, 382] on button "SUBMIT" at bounding box center [560, 369] width 105 height 25
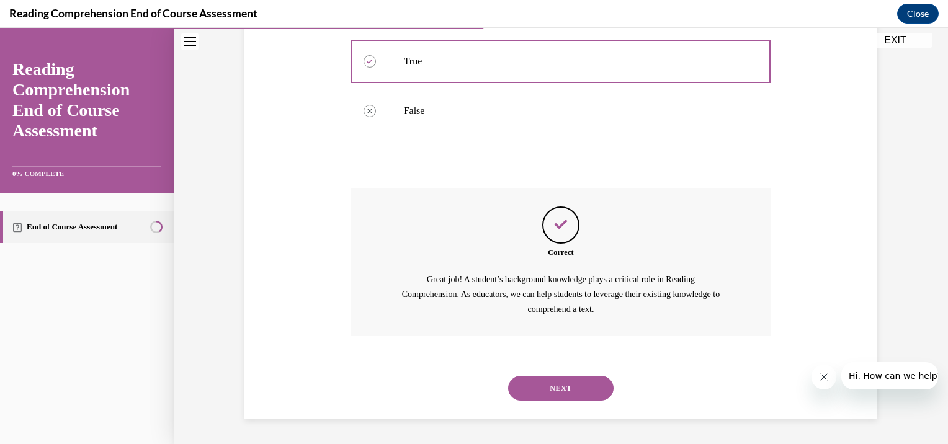
scroll to position [318, 0]
click at [556, 385] on button "NEXT" at bounding box center [560, 388] width 105 height 25
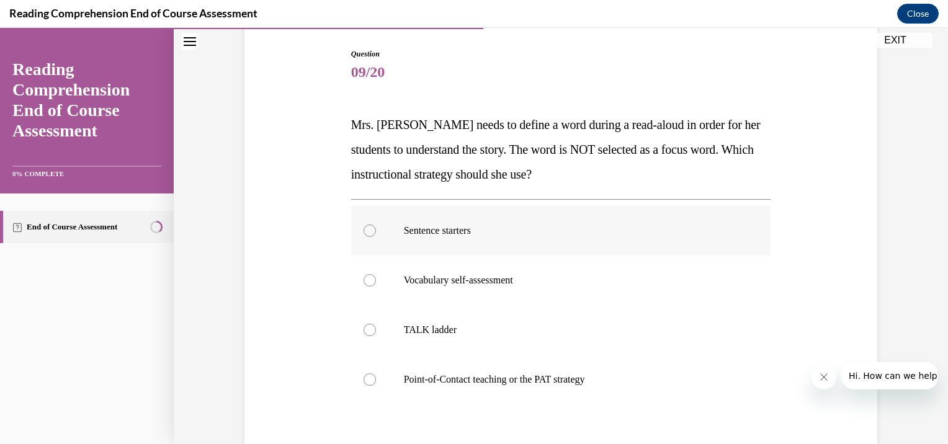
scroll to position [186, 0]
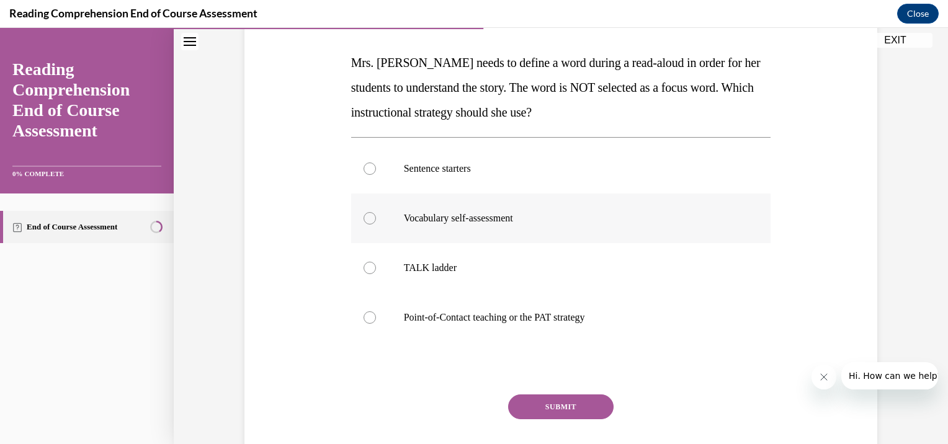
click at [366, 217] on div at bounding box center [370, 218] width 12 height 12
click at [366, 217] on input "Vocabulary self-assessment" at bounding box center [370, 218] width 12 height 12
radio input "true"
click at [561, 407] on button "SUBMIT" at bounding box center [560, 407] width 105 height 25
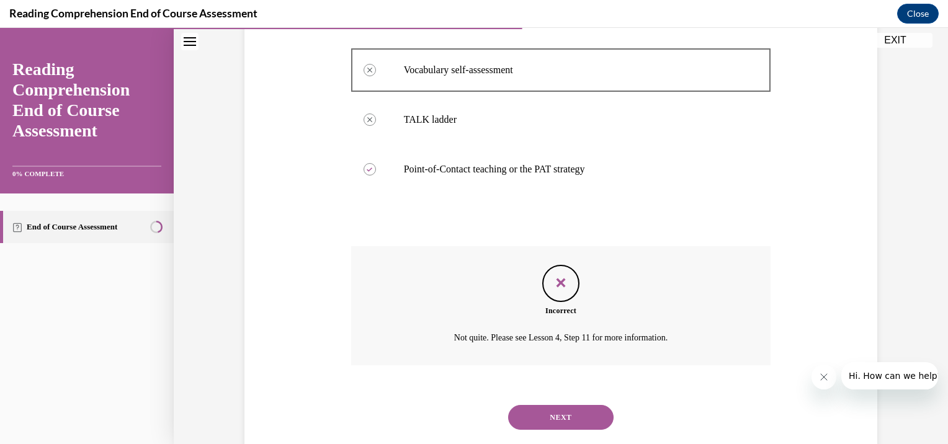
scroll to position [363, 0]
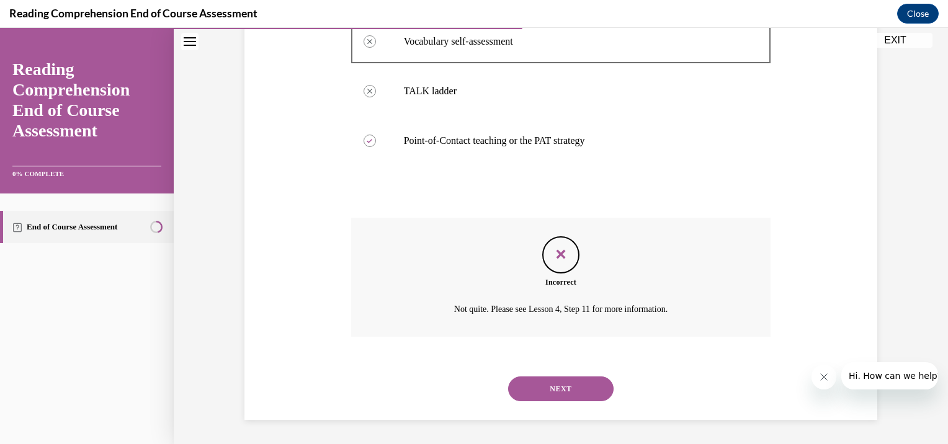
click at [570, 390] on button "NEXT" at bounding box center [560, 389] width 105 height 25
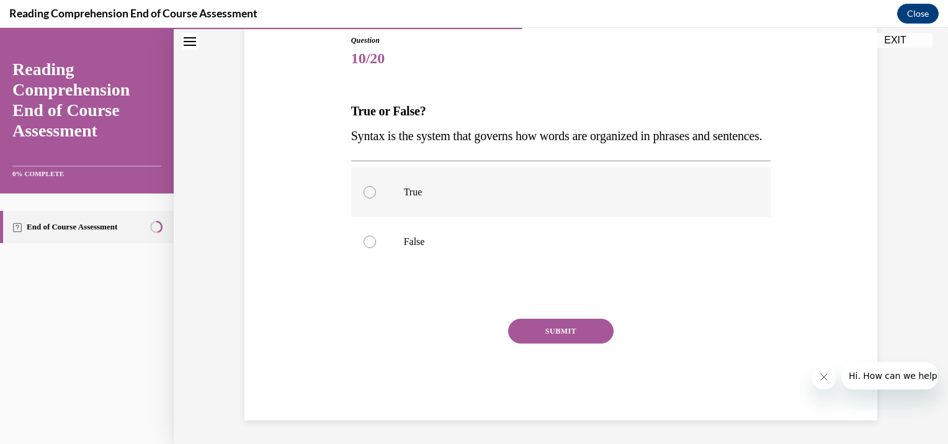
click at [364, 199] on div at bounding box center [370, 192] width 12 height 12
click at [364, 199] on input "True" at bounding box center [370, 192] width 12 height 12
radio input "true"
click at [557, 344] on button "SUBMIT" at bounding box center [560, 331] width 105 height 25
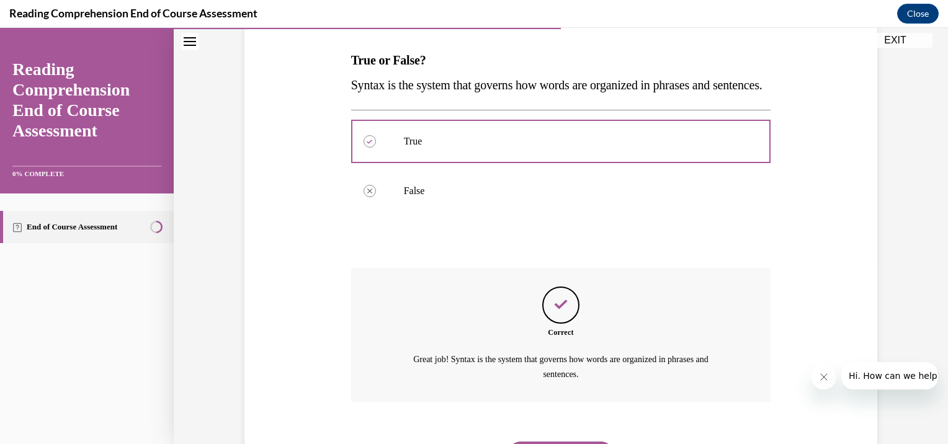
scroll to position [279, 0]
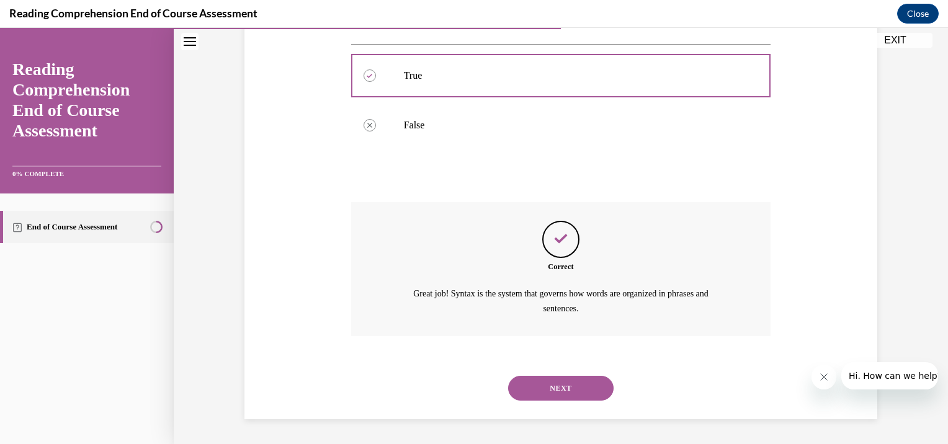
click at [564, 387] on button "NEXT" at bounding box center [560, 388] width 105 height 25
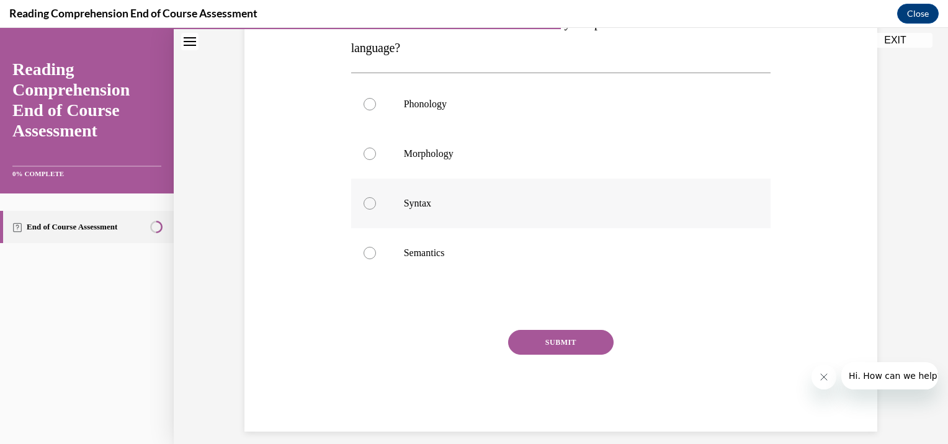
scroll to position [238, 0]
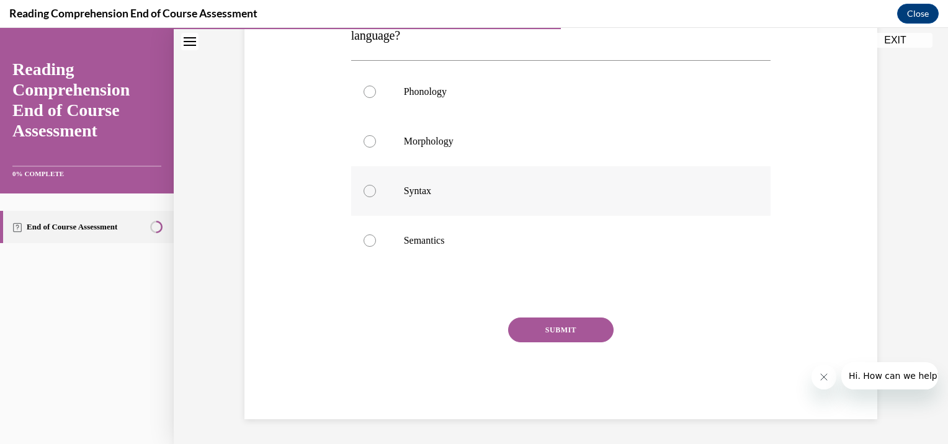
click at [365, 194] on div at bounding box center [370, 191] width 12 height 12
click at [365, 194] on input "Syntax" at bounding box center [370, 191] width 12 height 12
radio input "true"
click at [553, 330] on button "SUBMIT" at bounding box center [560, 330] width 105 height 25
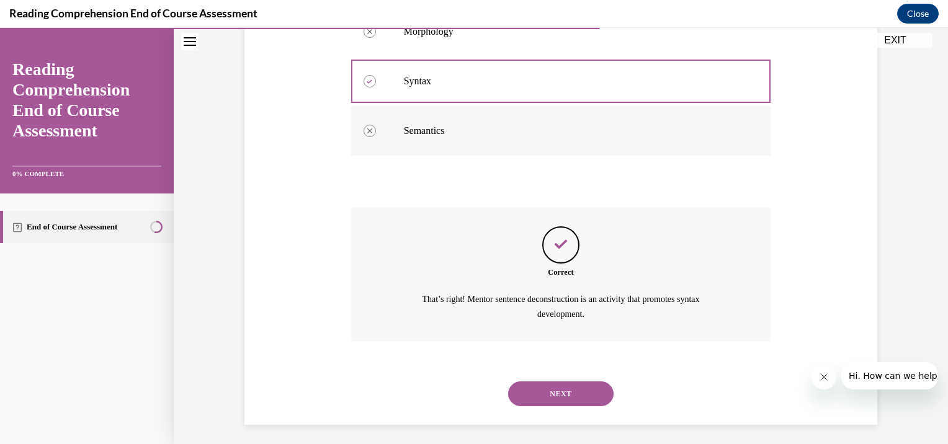
scroll to position [353, 0]
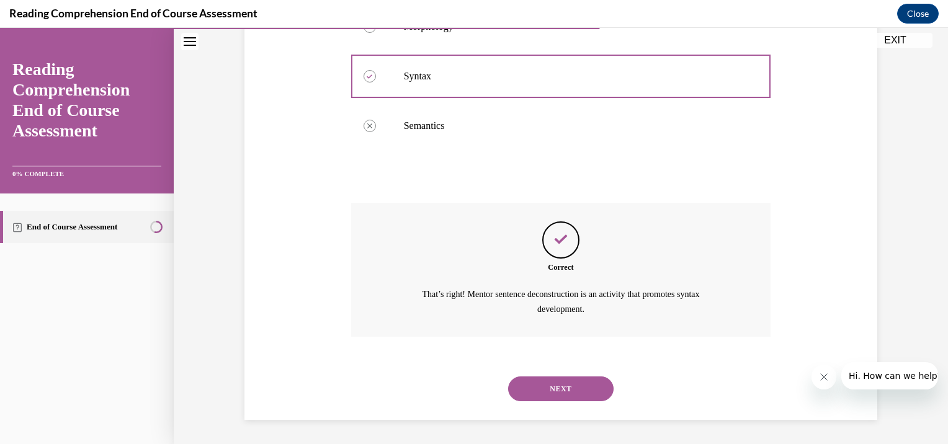
click at [561, 390] on button "NEXT" at bounding box center [560, 389] width 105 height 25
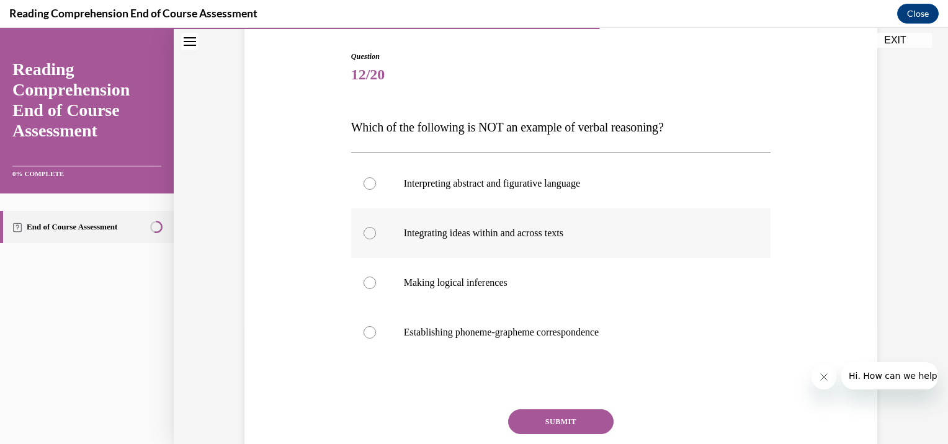
scroll to position [124, 0]
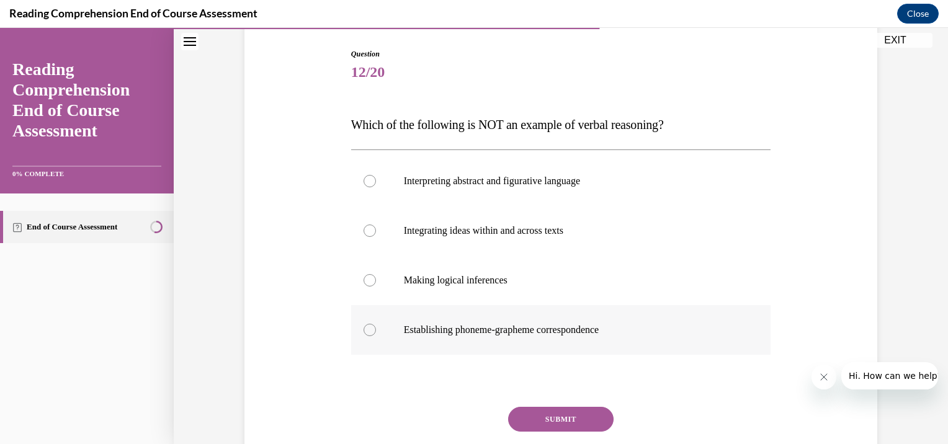
click at [365, 330] on div at bounding box center [370, 330] width 12 height 12
click at [365, 330] on input "Establishing phoneme-grapheme correspondence" at bounding box center [370, 330] width 12 height 12
radio input "true"
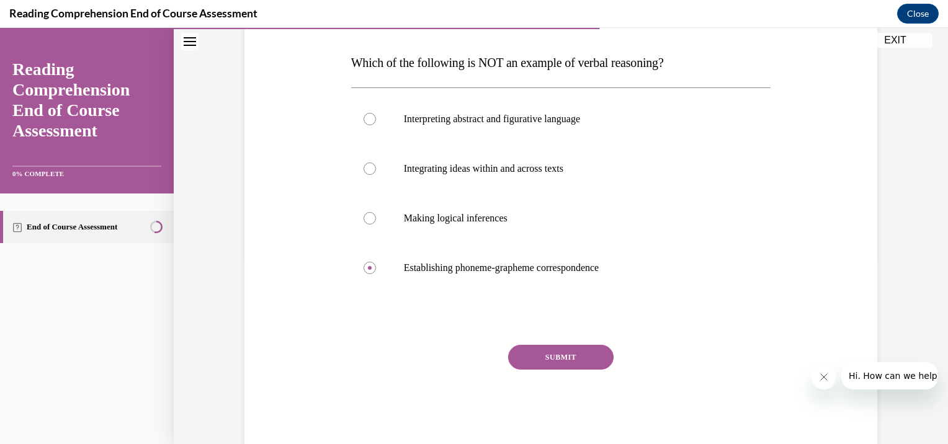
click at [563, 360] on button "SUBMIT" at bounding box center [560, 357] width 105 height 25
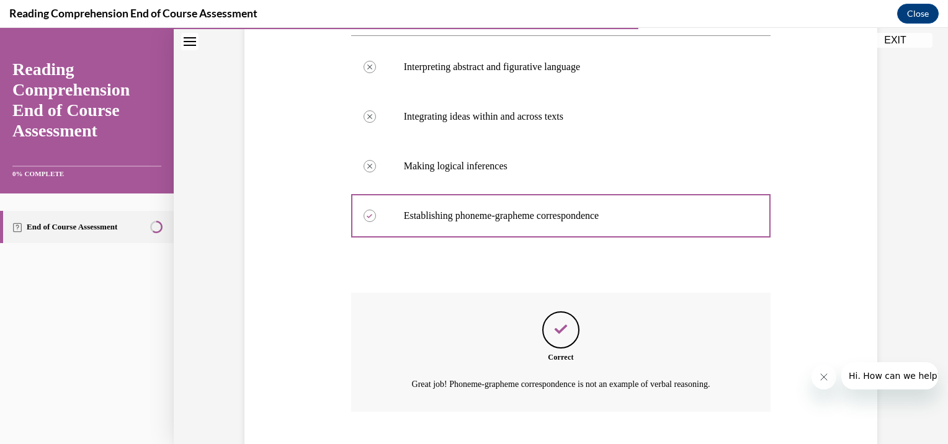
scroll to position [313, 0]
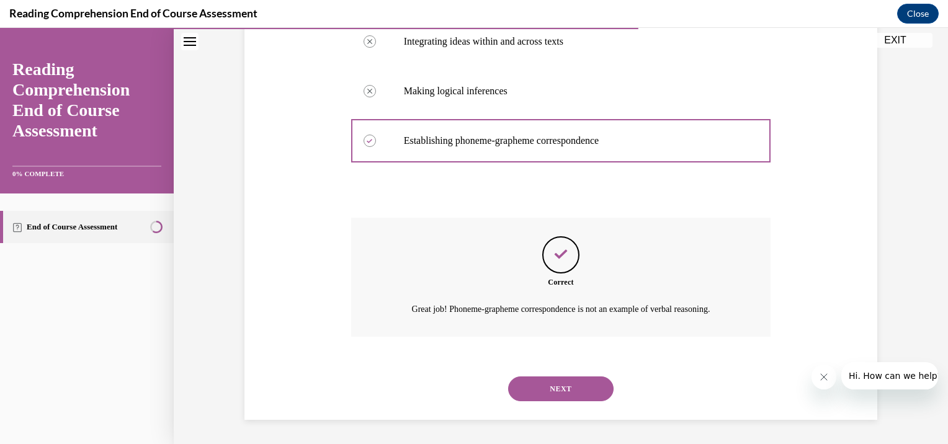
click at [554, 387] on button "NEXT" at bounding box center [560, 389] width 105 height 25
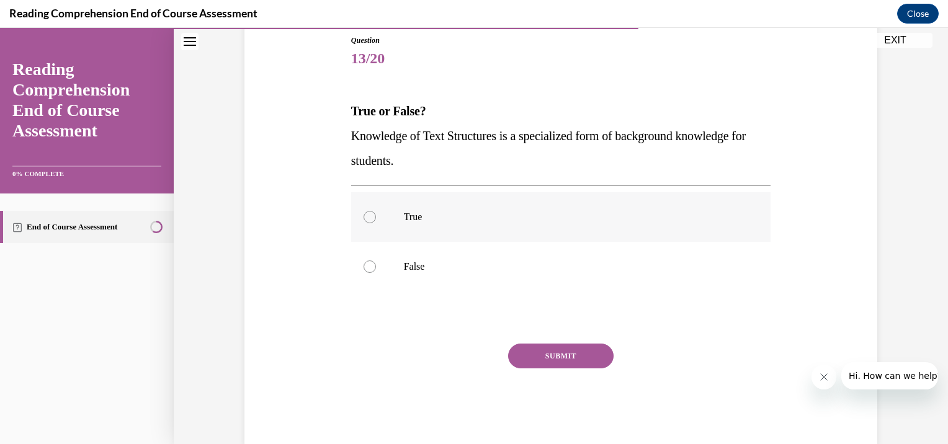
click at [364, 220] on div at bounding box center [370, 217] width 12 height 12
click at [364, 220] on input "True" at bounding box center [370, 217] width 12 height 12
radio input "true"
click at [545, 356] on button "SUBMIT" at bounding box center [560, 356] width 105 height 25
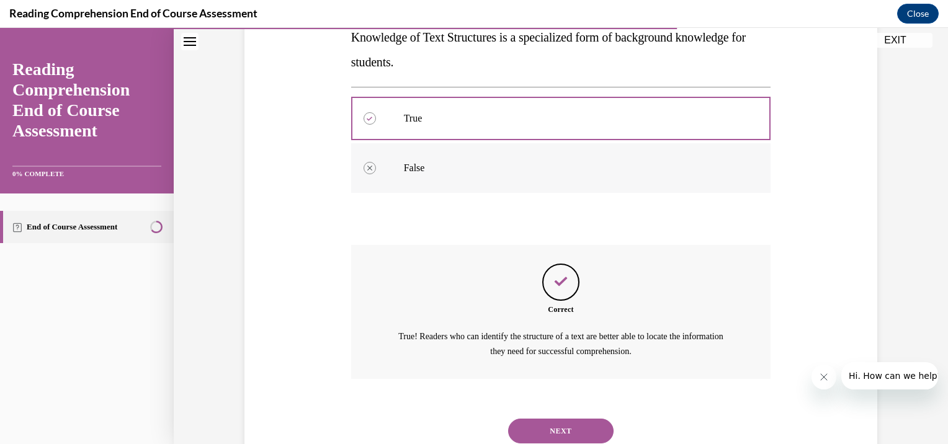
scroll to position [279, 0]
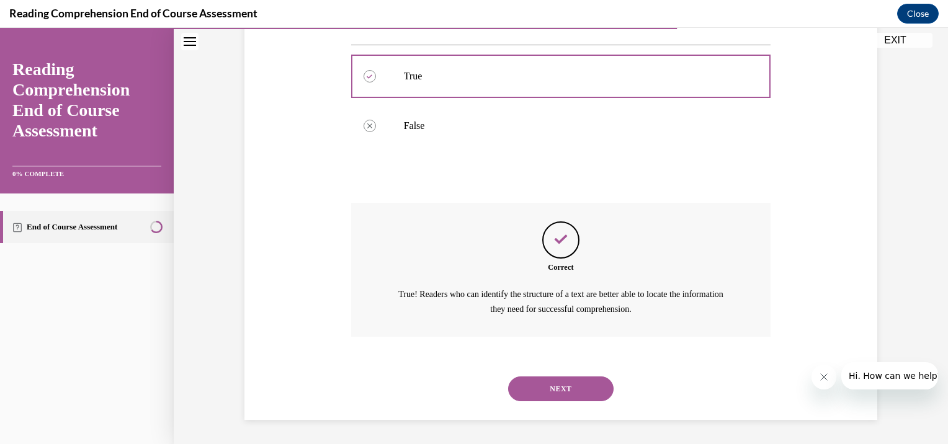
click at [541, 390] on button "NEXT" at bounding box center [560, 389] width 105 height 25
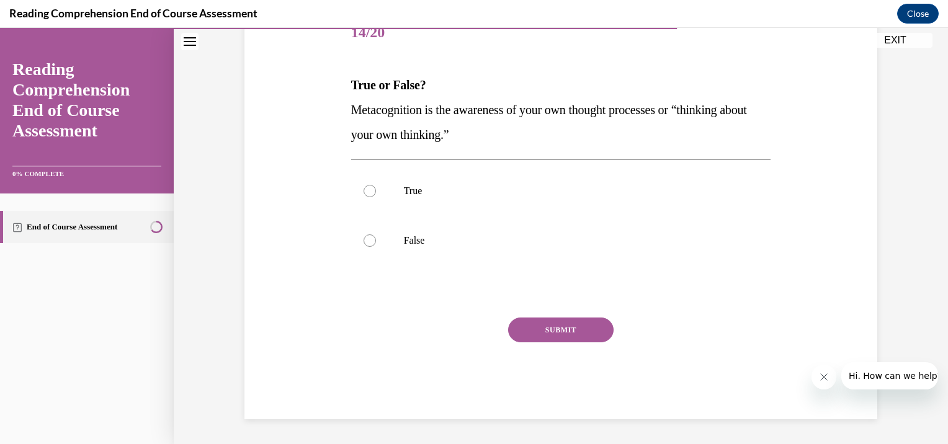
scroll to position [138, 0]
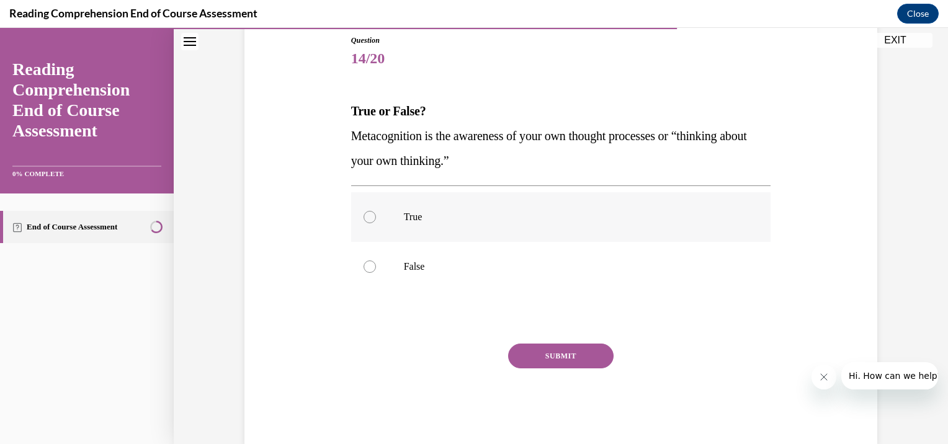
click at [365, 220] on div at bounding box center [370, 217] width 12 height 12
click at [365, 220] on input "True" at bounding box center [370, 217] width 12 height 12
radio input "true"
click at [557, 356] on button "SUBMIT" at bounding box center [560, 356] width 105 height 25
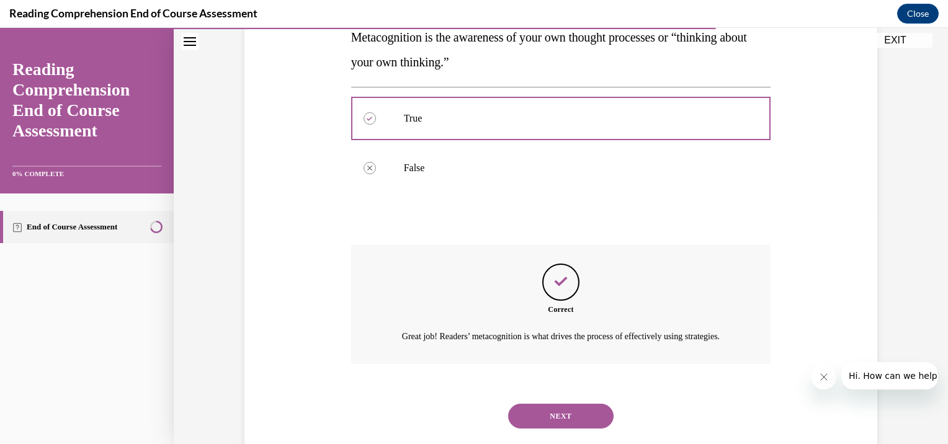
scroll to position [279, 0]
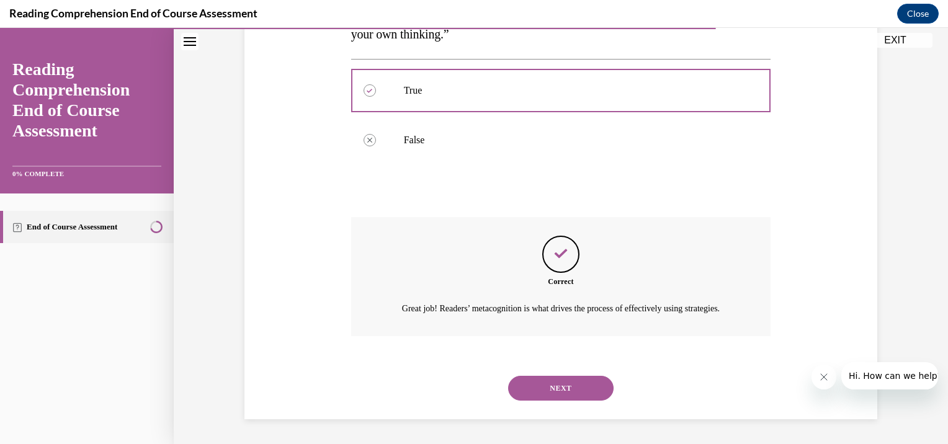
click at [570, 390] on button "NEXT" at bounding box center [560, 388] width 105 height 25
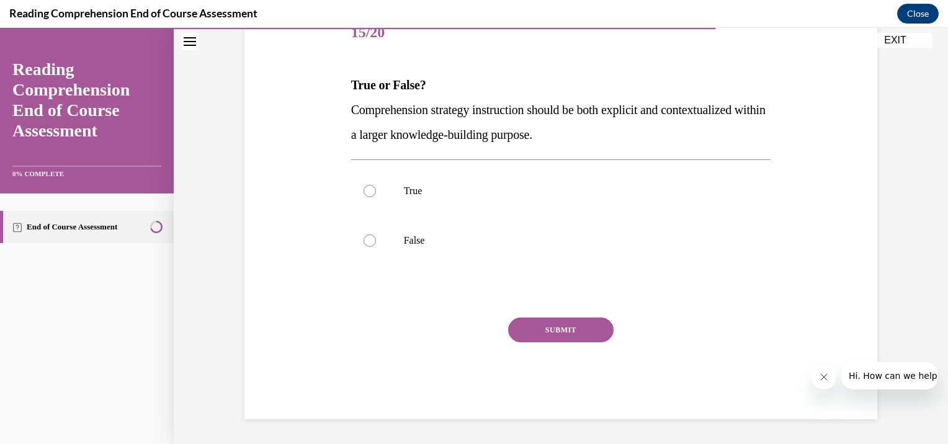
scroll to position [138, 0]
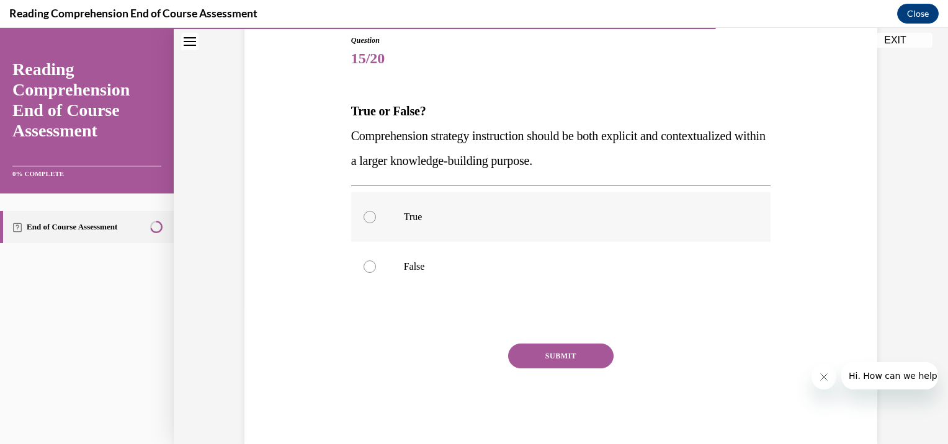
click at [367, 217] on div at bounding box center [370, 217] width 12 height 12
click at [367, 217] on input "True" at bounding box center [370, 217] width 12 height 12
radio input "true"
click at [563, 355] on button "SUBMIT" at bounding box center [560, 356] width 105 height 25
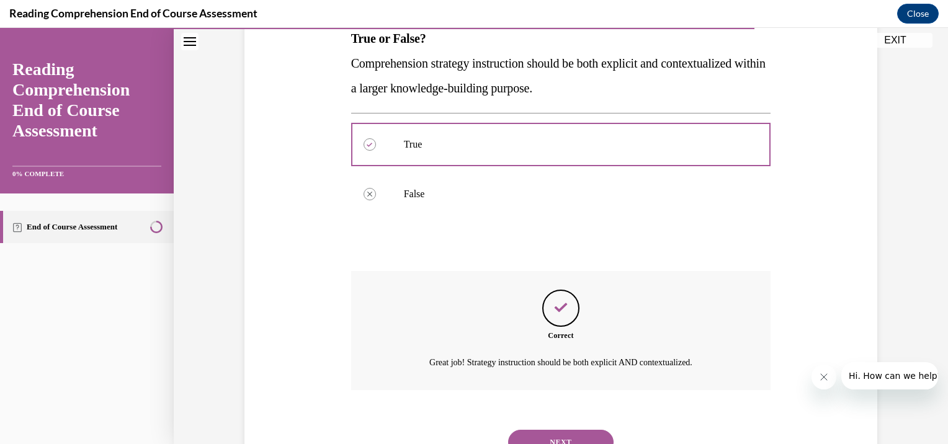
scroll to position [264, 0]
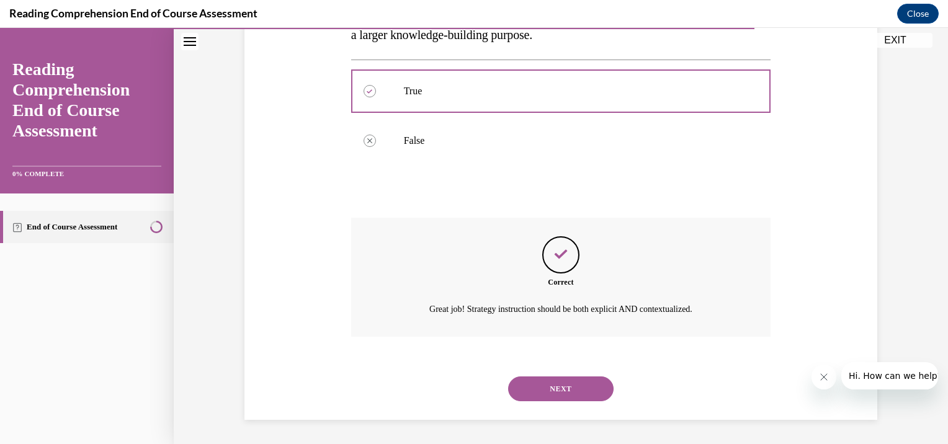
click at [566, 379] on button "NEXT" at bounding box center [560, 389] width 105 height 25
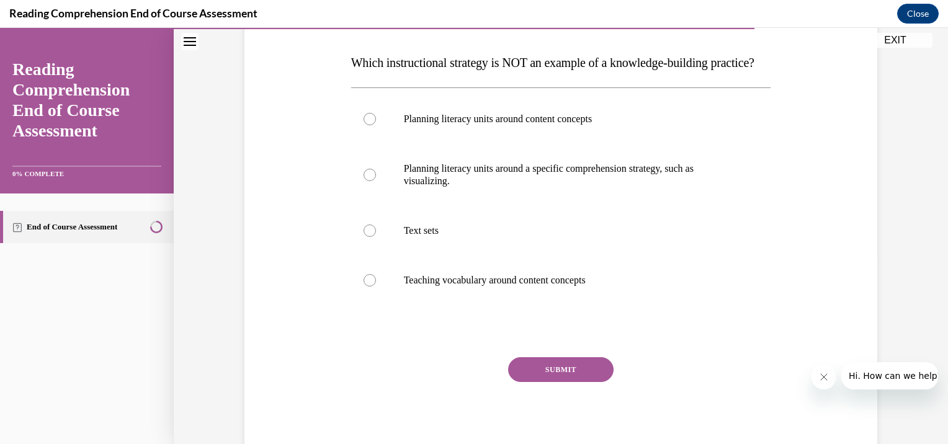
scroll to position [186, 0]
click at [364, 181] on div at bounding box center [370, 175] width 12 height 12
click at [364, 181] on input "Planning literacy units around a specific comprehension strategy, such as visua…" at bounding box center [370, 175] width 12 height 12
radio input "true"
click at [557, 382] on button "SUBMIT" at bounding box center [560, 369] width 105 height 25
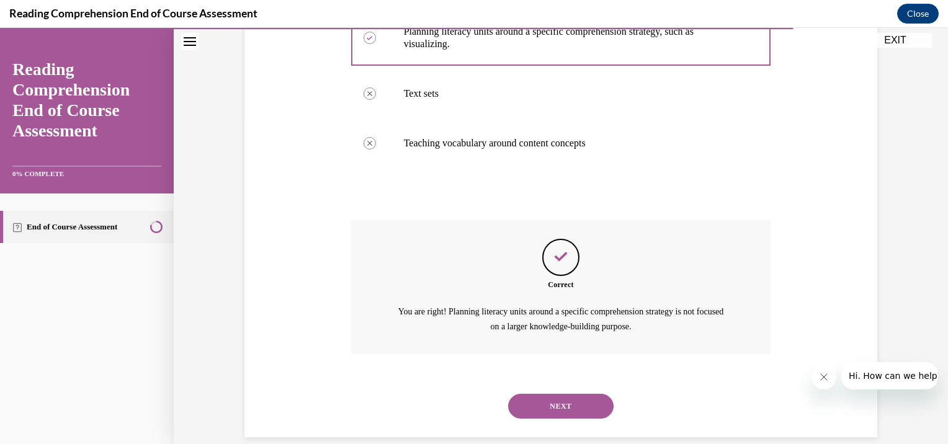
scroll to position [366, 0]
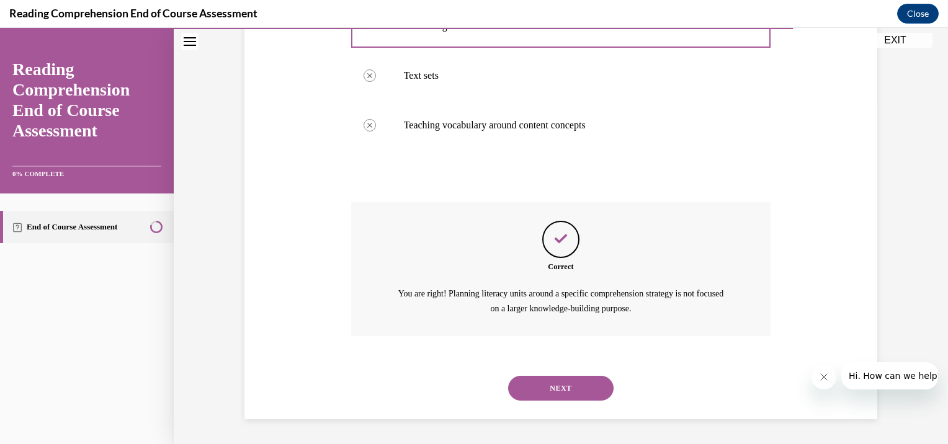
click at [570, 390] on button "NEXT" at bounding box center [560, 388] width 105 height 25
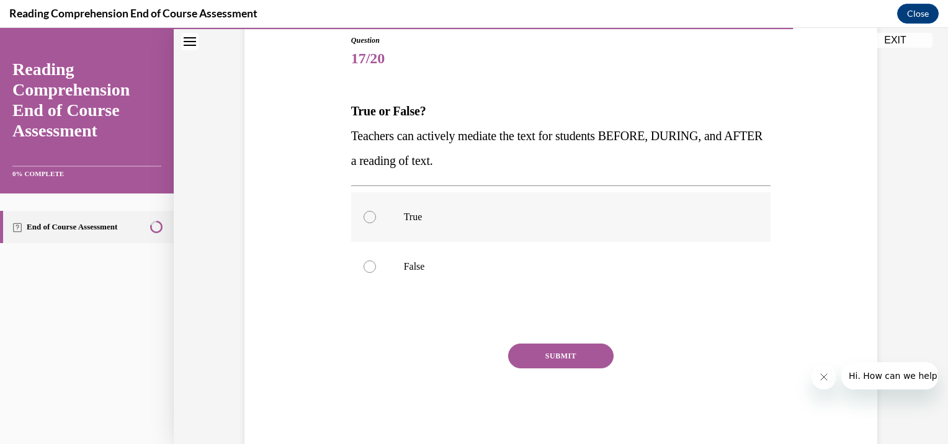
click at [367, 217] on div at bounding box center [370, 217] width 12 height 12
click at [367, 217] on input "True" at bounding box center [370, 217] width 12 height 12
radio input "true"
click at [553, 348] on button "SUBMIT" at bounding box center [560, 356] width 105 height 25
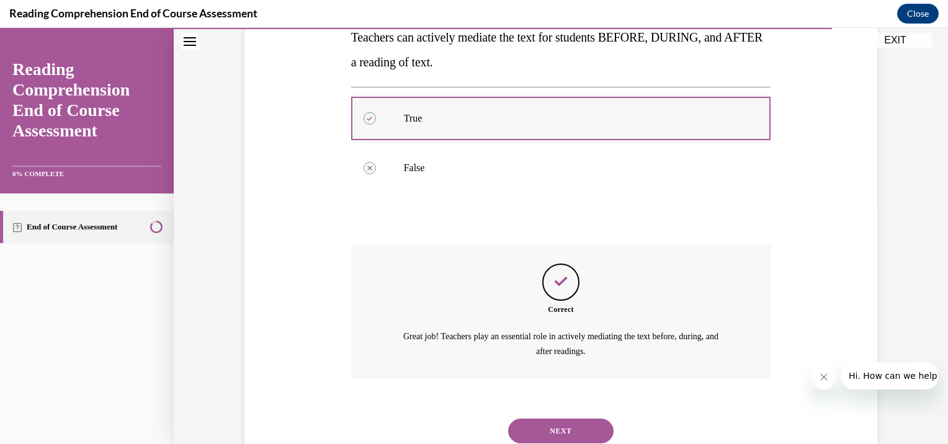
scroll to position [279, 0]
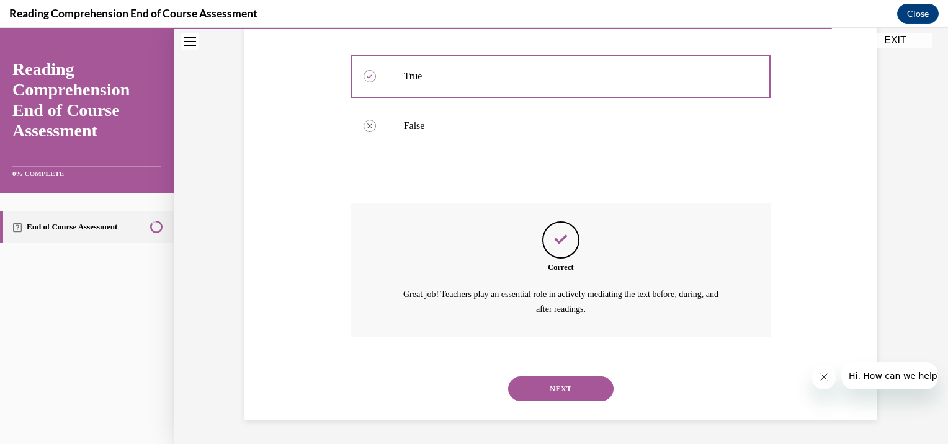
click at [559, 387] on button "NEXT" at bounding box center [560, 389] width 105 height 25
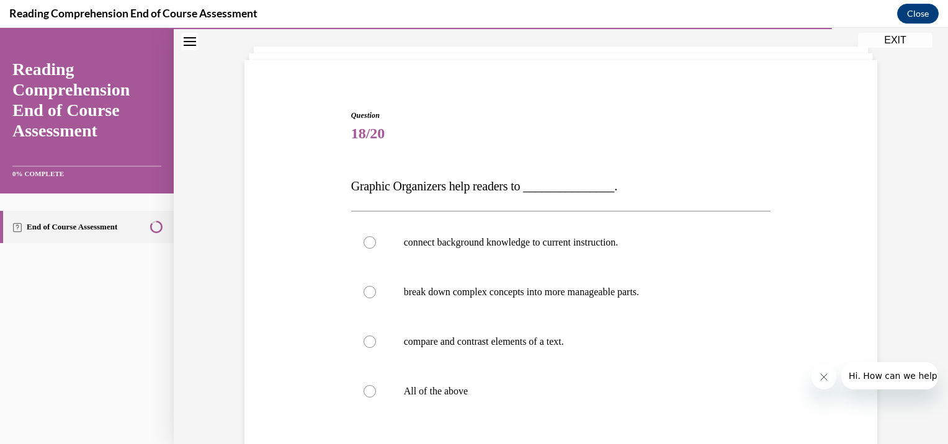
scroll to position [124, 0]
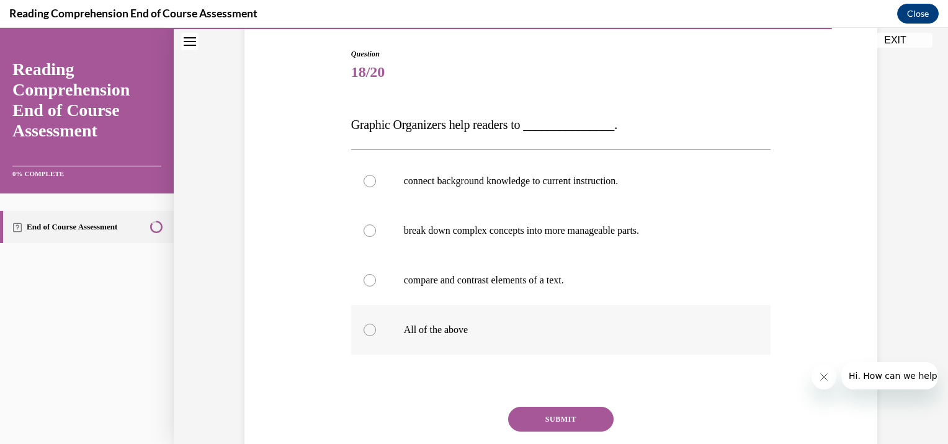
click at [364, 329] on div at bounding box center [370, 330] width 12 height 12
click at [364, 329] on input "All of the above" at bounding box center [370, 330] width 12 height 12
radio input "true"
click at [548, 412] on button "SUBMIT" at bounding box center [560, 419] width 105 height 25
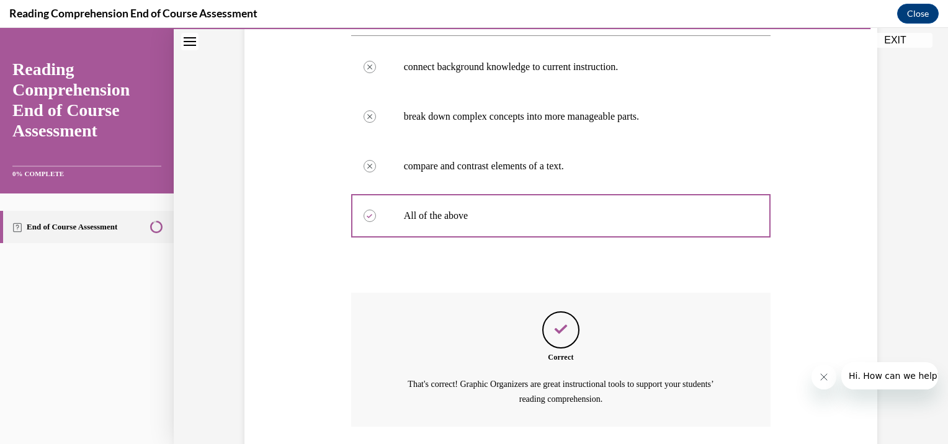
scroll to position [328, 0]
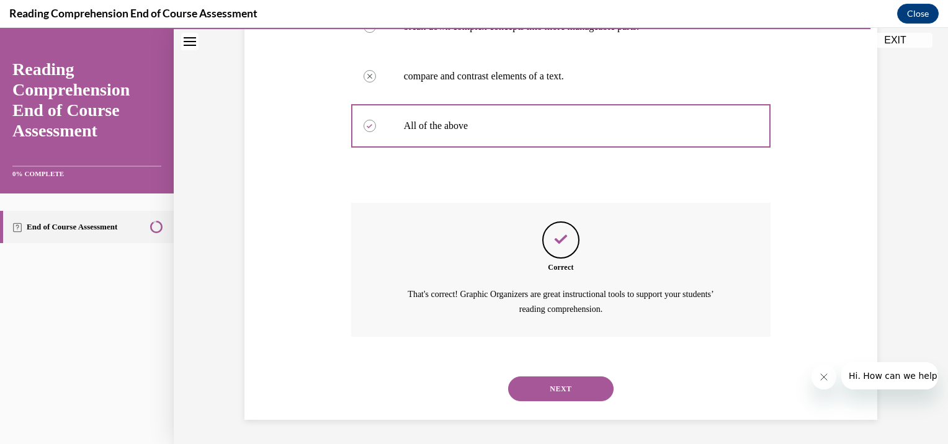
click at [579, 390] on button "NEXT" at bounding box center [560, 389] width 105 height 25
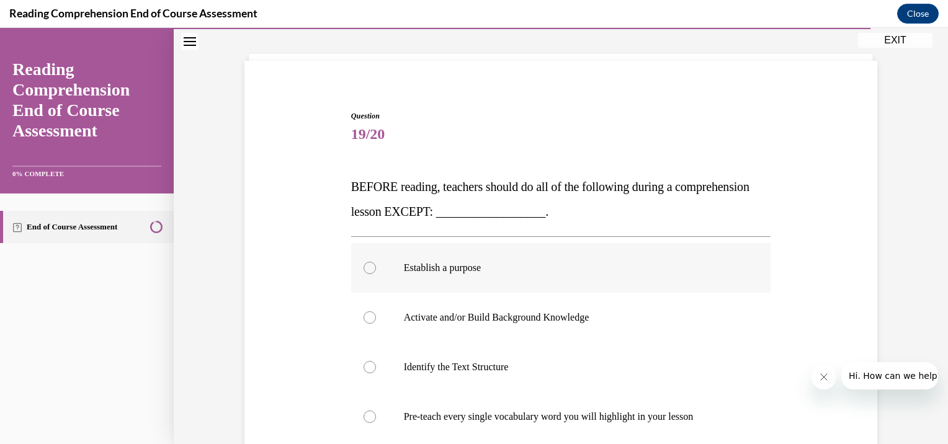
scroll to position [124, 0]
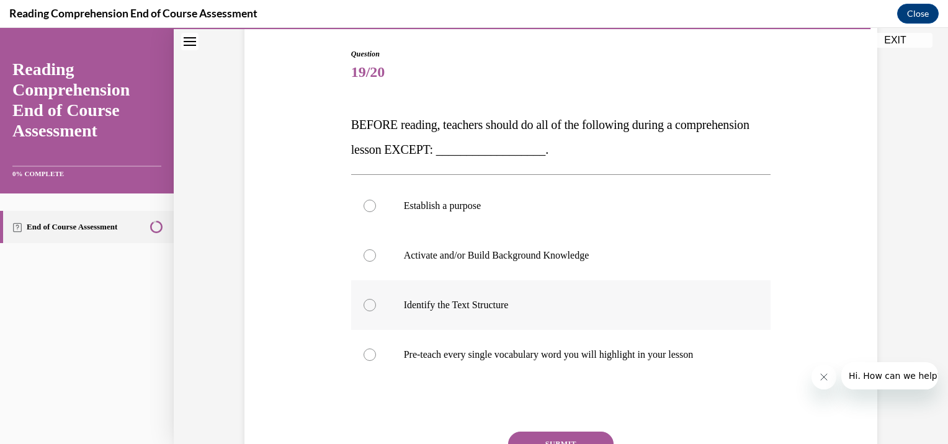
click at [367, 300] on div at bounding box center [370, 305] width 12 height 12
click at [367, 300] on input "Identify the Text Structure" at bounding box center [370, 305] width 12 height 12
radio input "true"
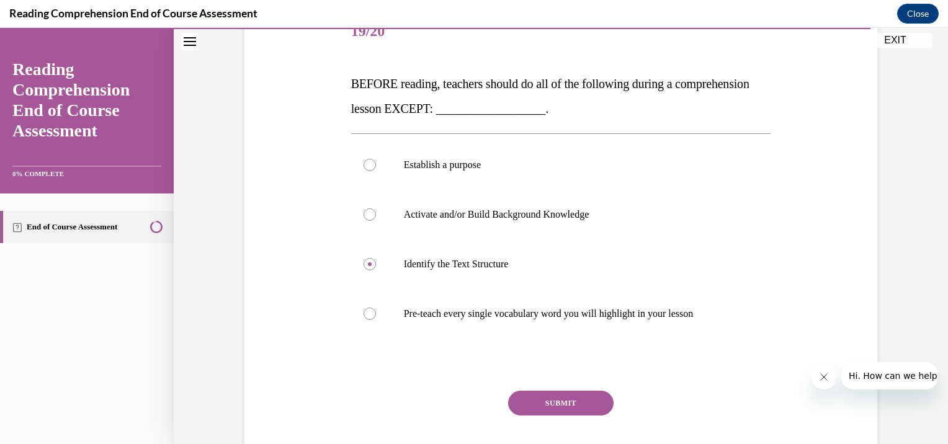
scroll to position [186, 0]
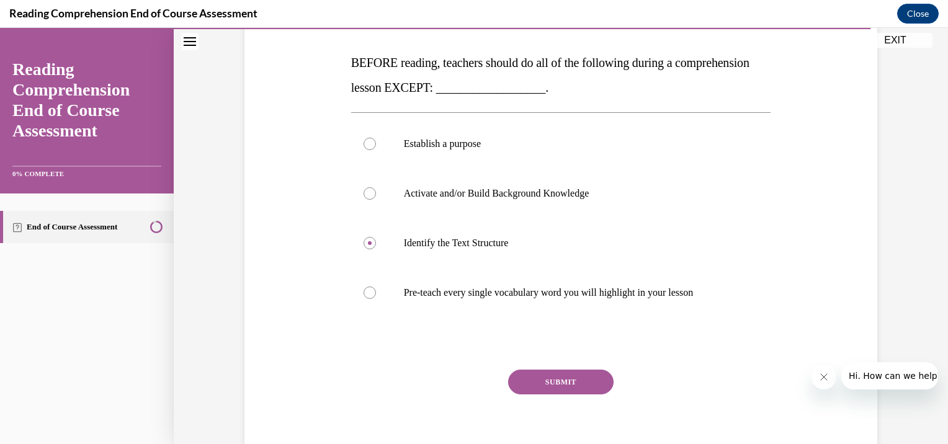
drag, startPoint x: 546, startPoint y: 378, endPoint x: 573, endPoint y: 362, distance: 31.2
click at [546, 379] on button "SUBMIT" at bounding box center [560, 382] width 105 height 25
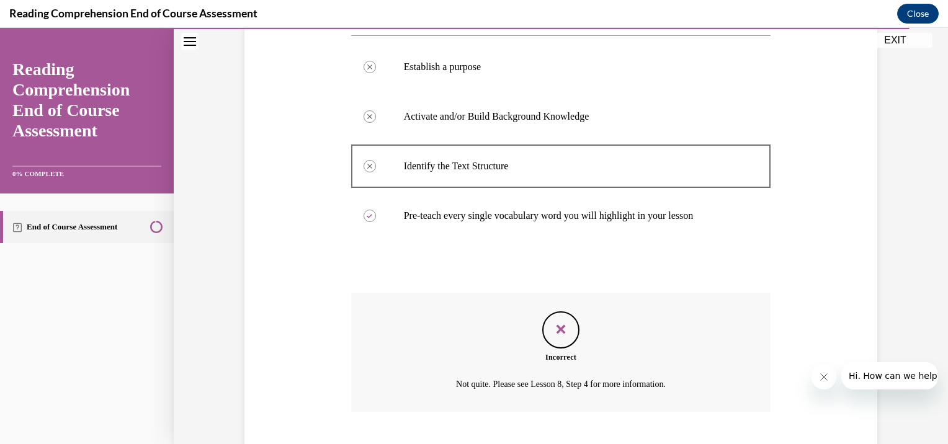
scroll to position [338, 0]
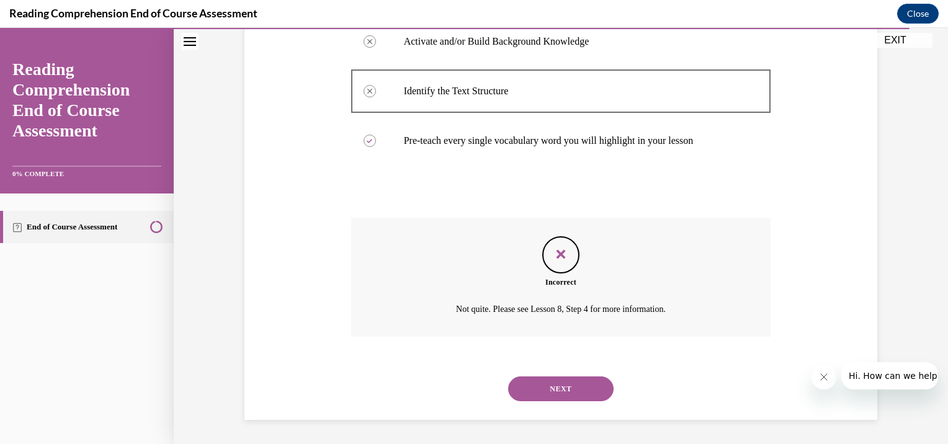
click at [573, 390] on button "NEXT" at bounding box center [560, 389] width 105 height 25
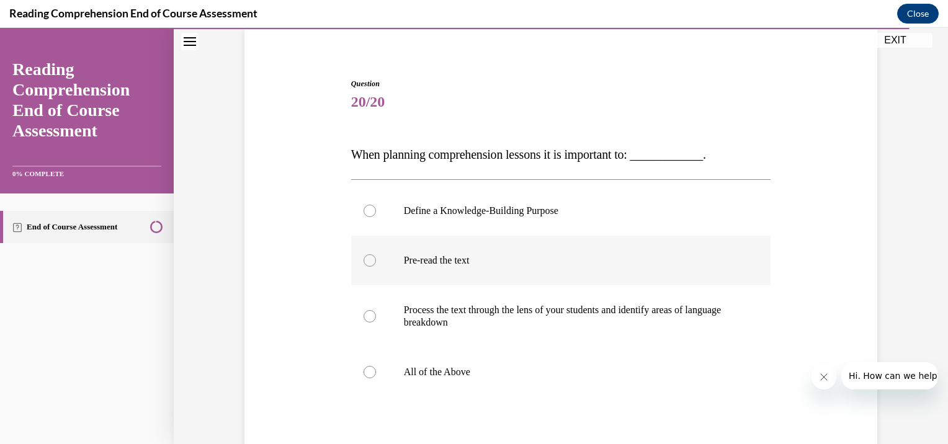
scroll to position [124, 0]
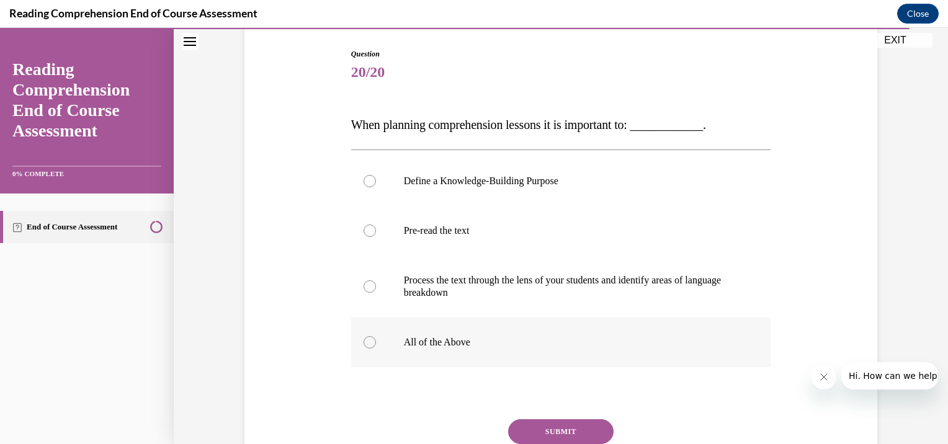
click at [367, 346] on div at bounding box center [370, 342] width 12 height 12
click at [367, 346] on input "All of the Above" at bounding box center [370, 342] width 12 height 12
radio input "true"
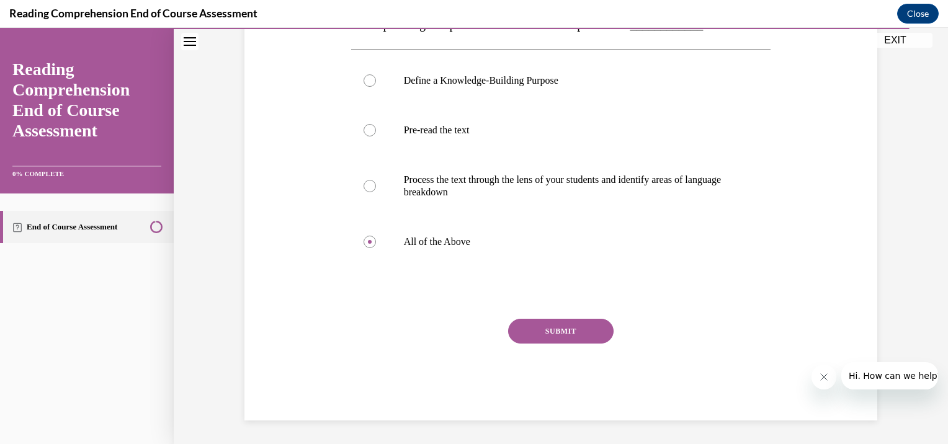
scroll to position [226, 0]
click at [554, 330] on button "SUBMIT" at bounding box center [560, 330] width 105 height 25
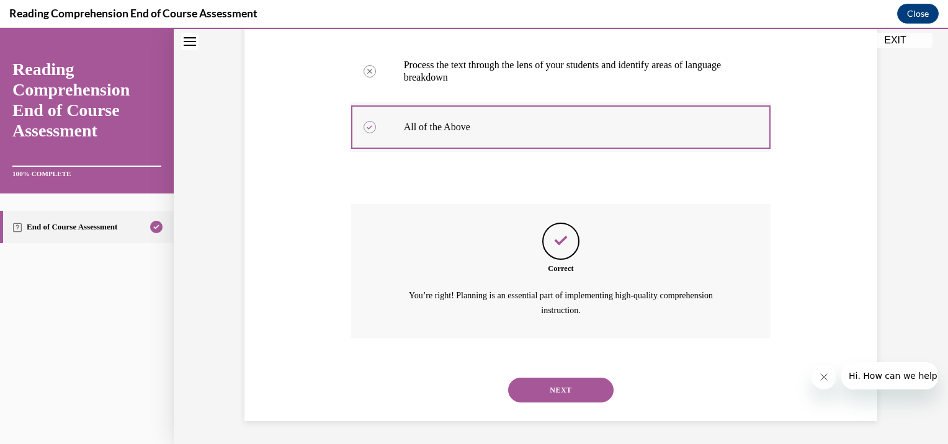
scroll to position [341, 0]
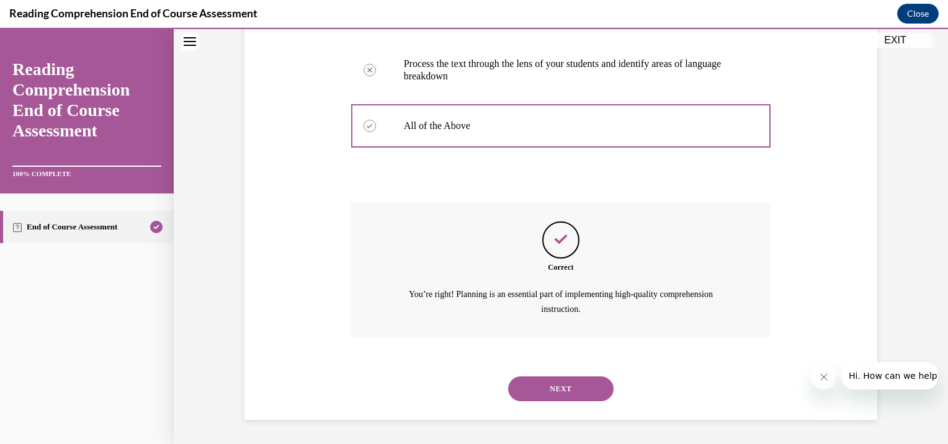
click at [562, 379] on button "NEXT" at bounding box center [560, 389] width 105 height 25
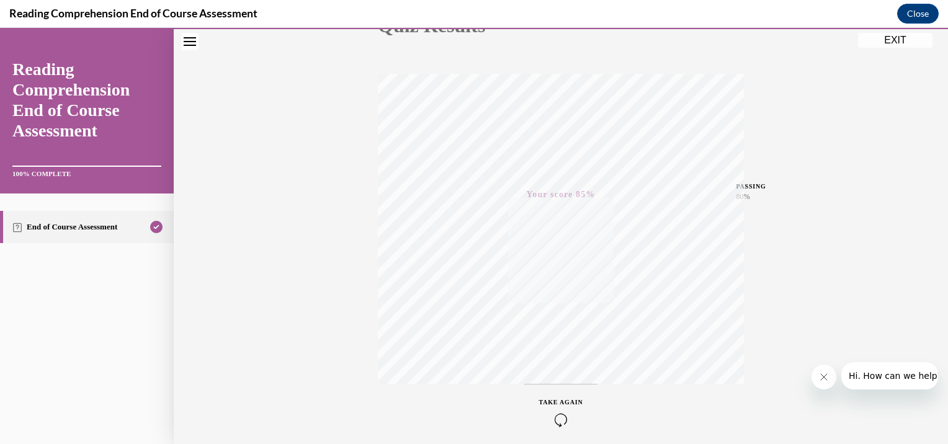
scroll to position [219, 0]
click at [894, 42] on button "EXIT" at bounding box center [895, 40] width 74 height 15
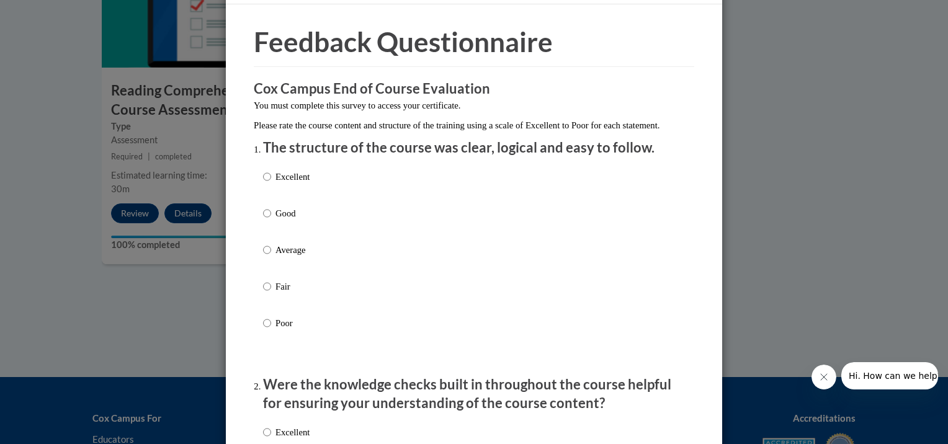
scroll to position [62, 0]
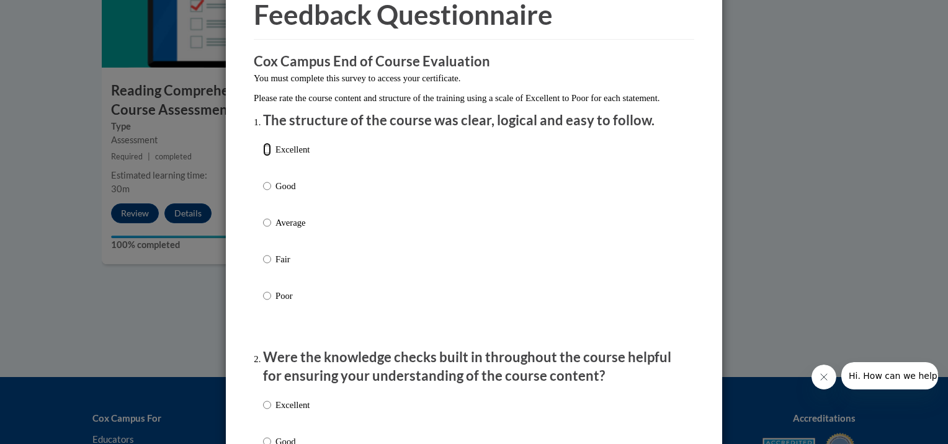
click at [264, 156] on input "Excellent" at bounding box center [267, 150] width 8 height 14
radio input "true"
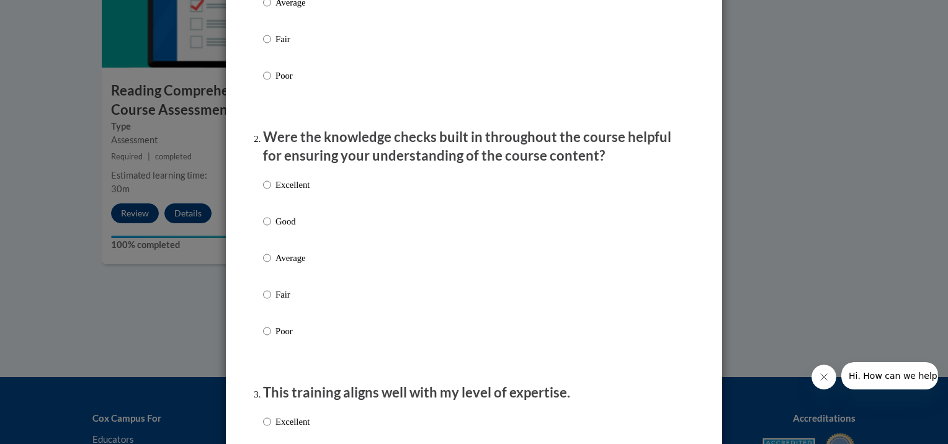
scroll to position [310, 0]
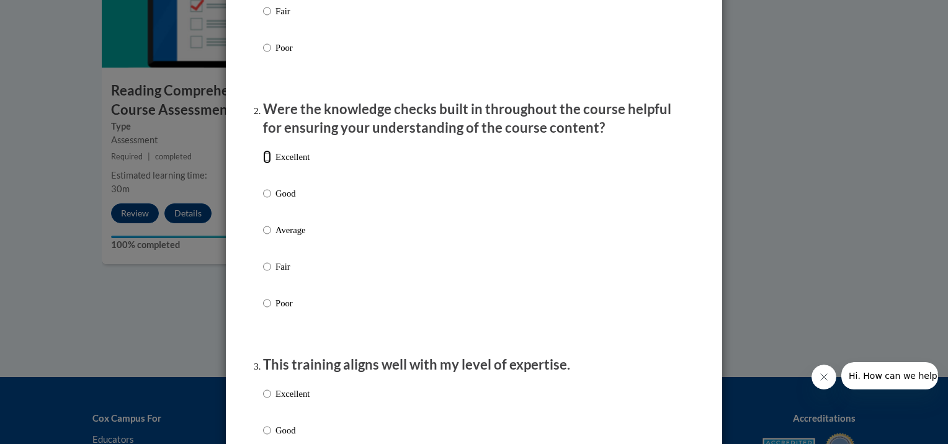
click at [263, 164] on input "Excellent" at bounding box center [267, 157] width 8 height 14
radio input "true"
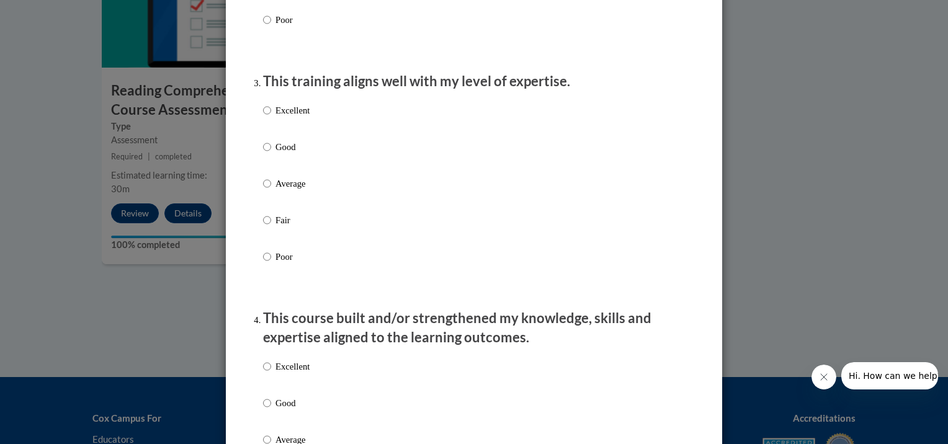
scroll to position [621, 0]
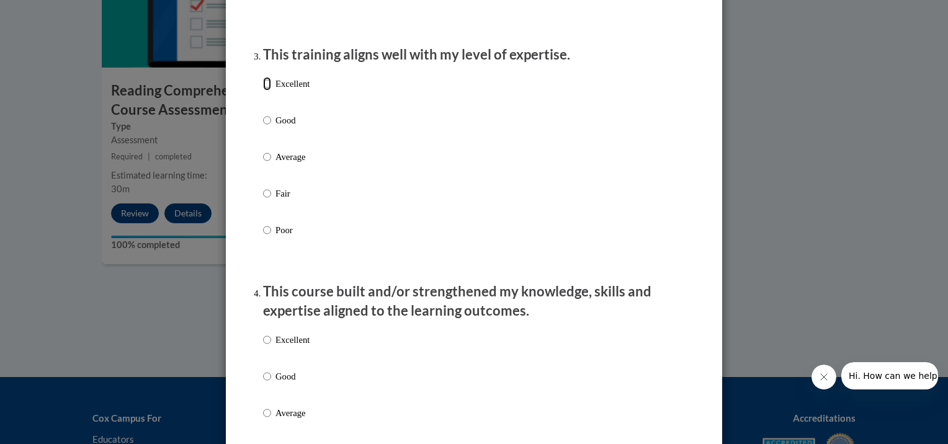
click at [263, 91] on input "Excellent" at bounding box center [267, 84] width 8 height 14
radio input "true"
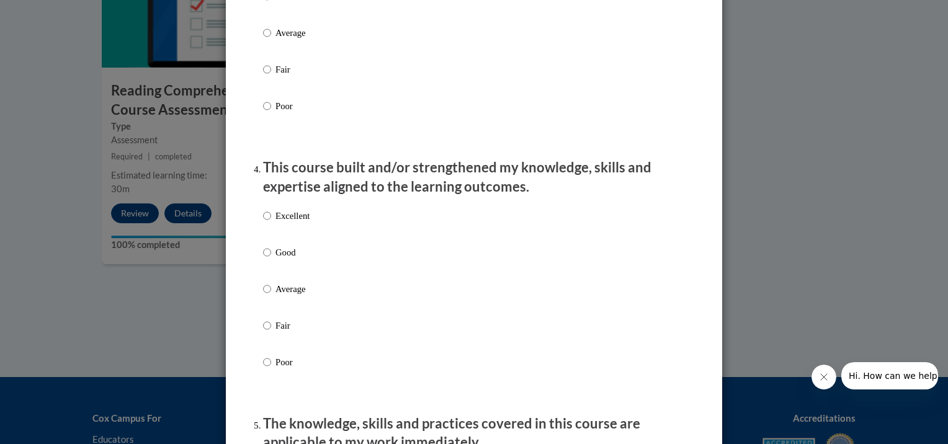
scroll to position [807, 0]
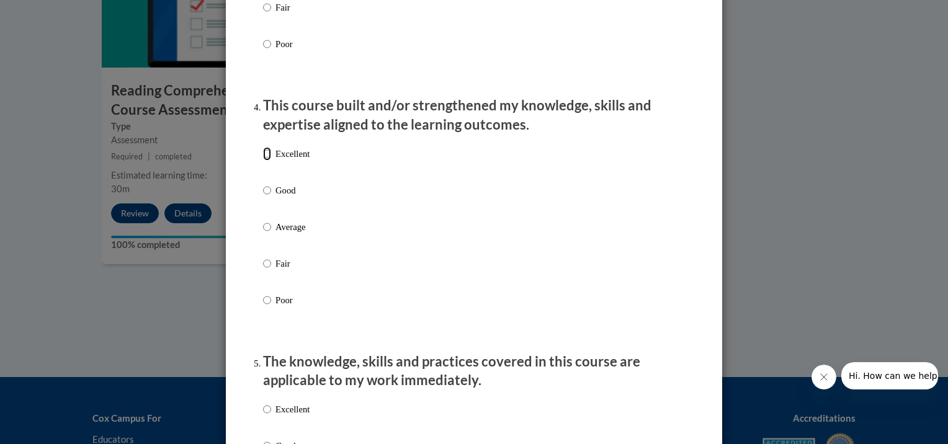
click at [263, 161] on input "Excellent" at bounding box center [267, 154] width 8 height 14
radio input "true"
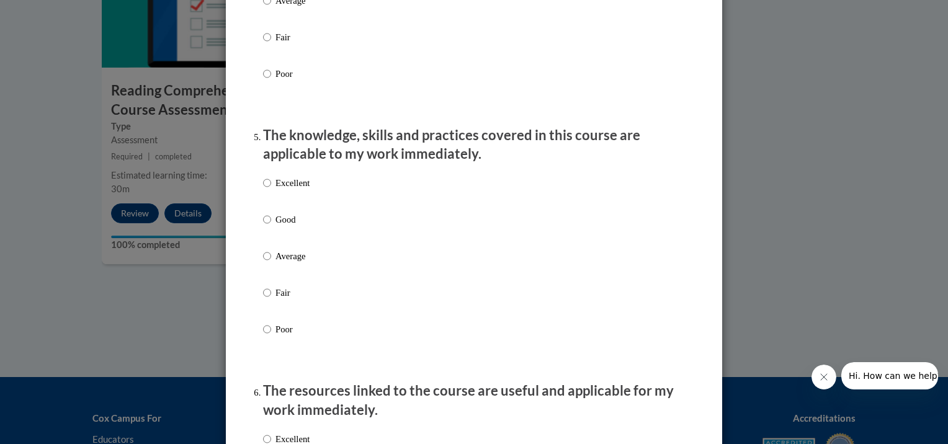
scroll to position [1055, 0]
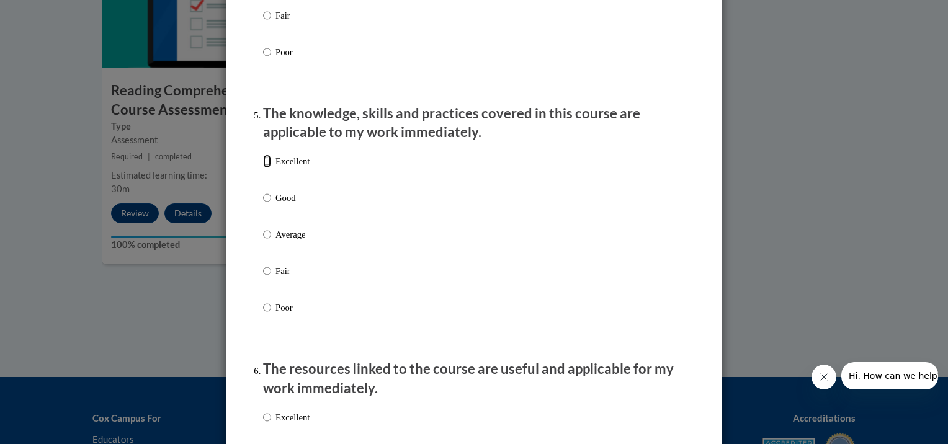
click at [264, 168] on input "Excellent" at bounding box center [267, 162] width 8 height 14
radio input "true"
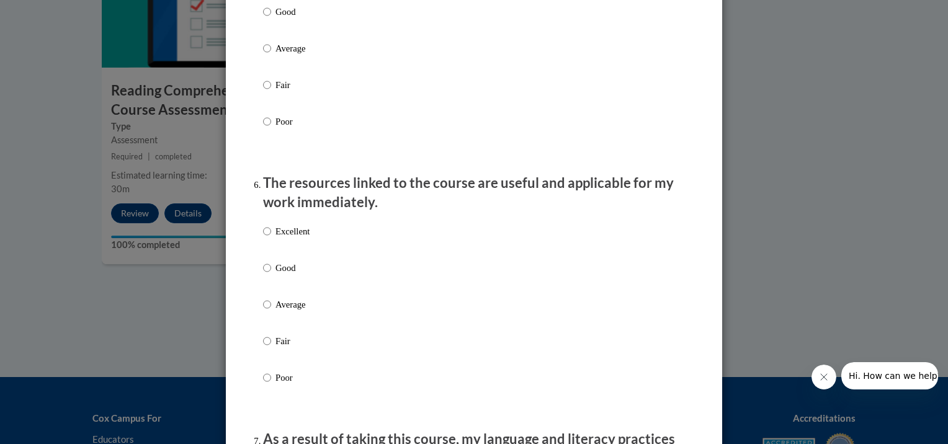
scroll to position [1303, 0]
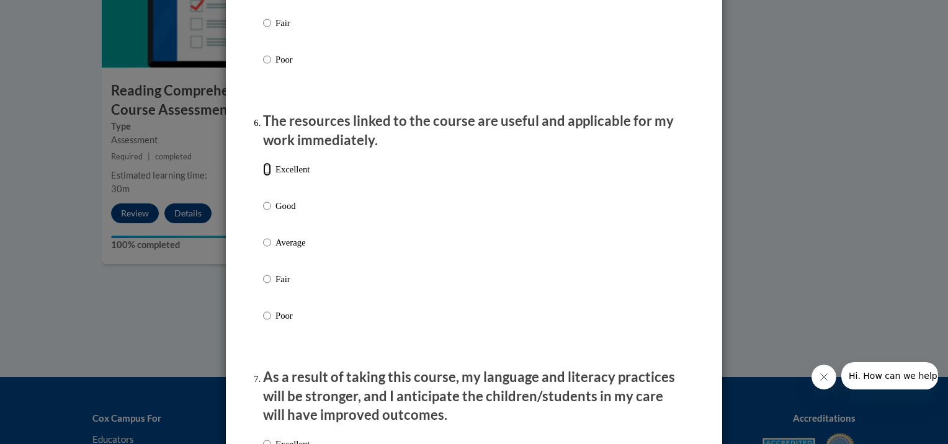
click at [263, 176] on input "Excellent" at bounding box center [267, 170] width 8 height 14
radio input "true"
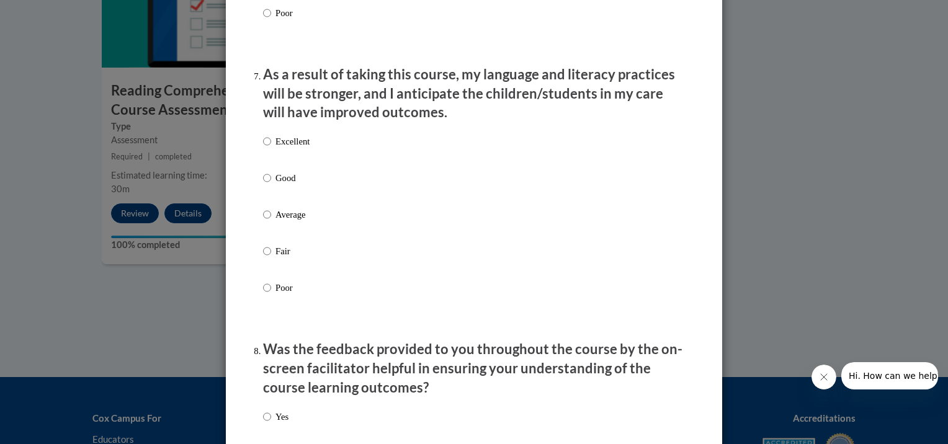
scroll to position [1613, 0]
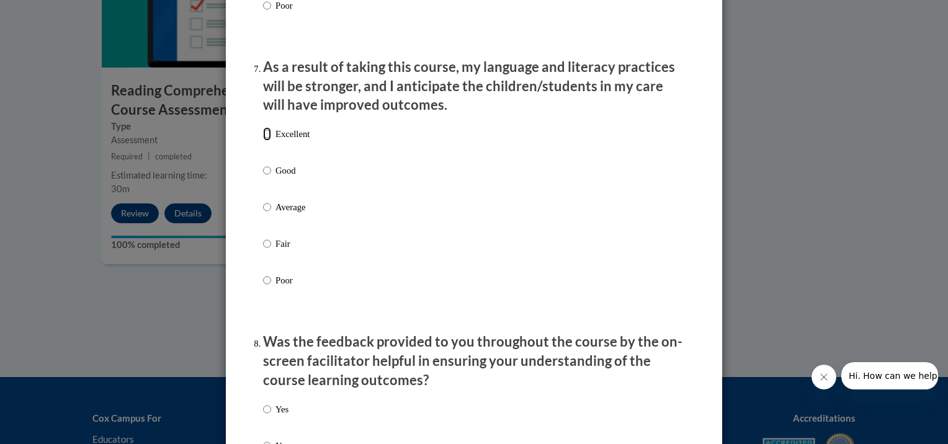
click at [263, 141] on input "Excellent" at bounding box center [267, 134] width 8 height 14
radio input "true"
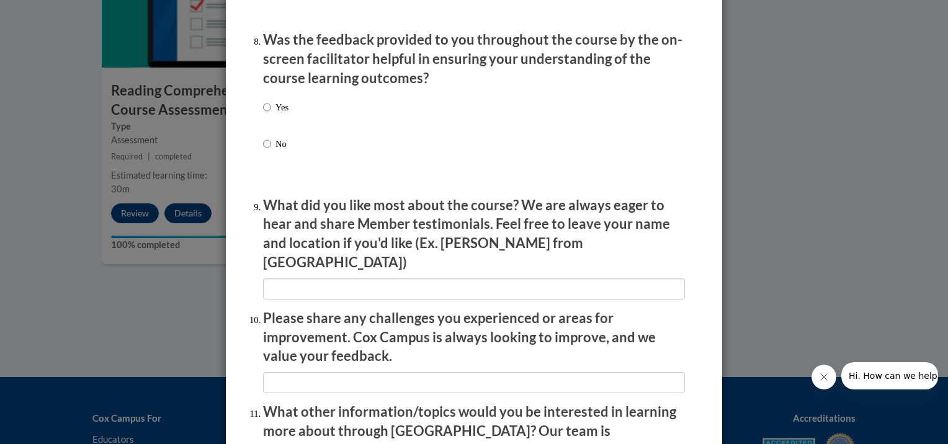
scroll to position [1924, 0]
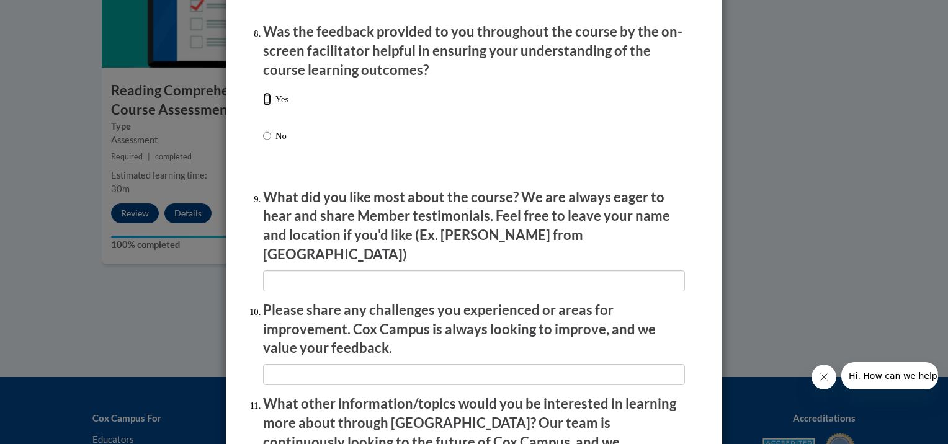
click at [264, 106] on input "Yes" at bounding box center [267, 99] width 8 height 14
radio input "true"
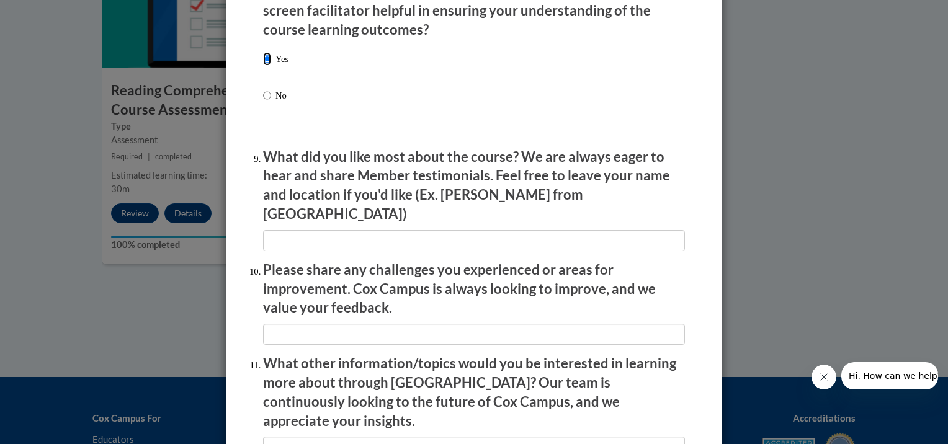
scroll to position [1986, 0]
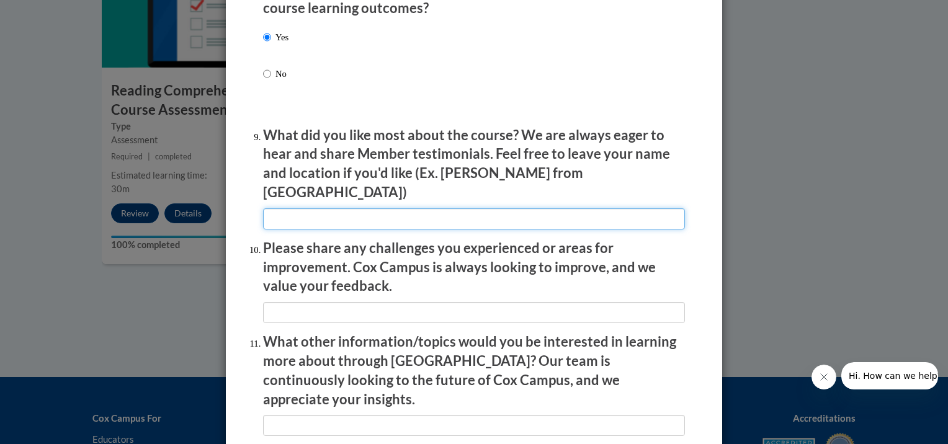
click at [398, 212] on input "textbox" at bounding box center [474, 219] width 422 height 21
type input "checkpoints"
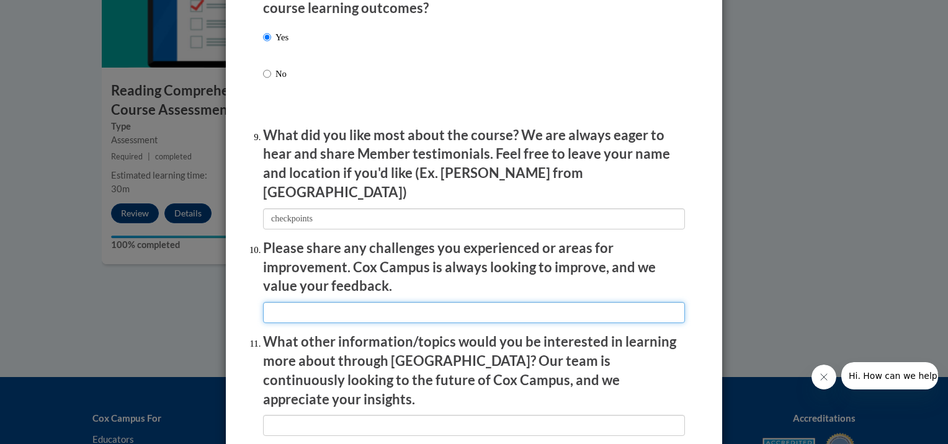
click at [320, 303] on input "textbox" at bounding box center [474, 312] width 422 height 21
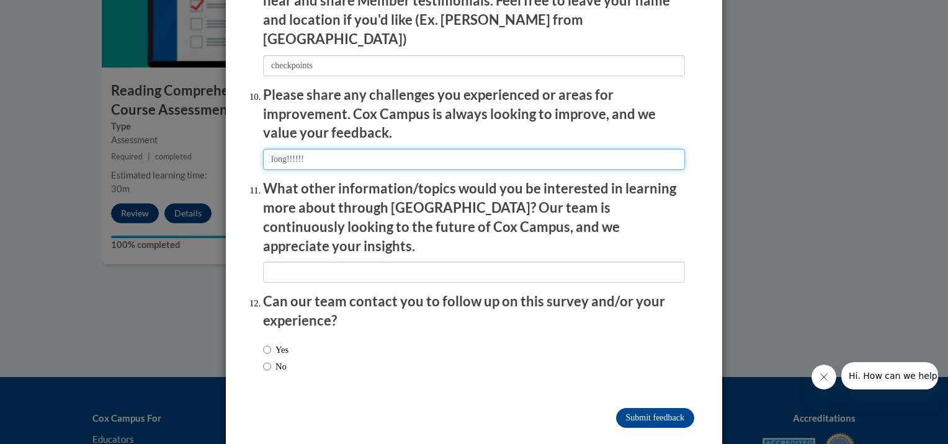
scroll to position [2140, 0]
type input "long!!!!!!"
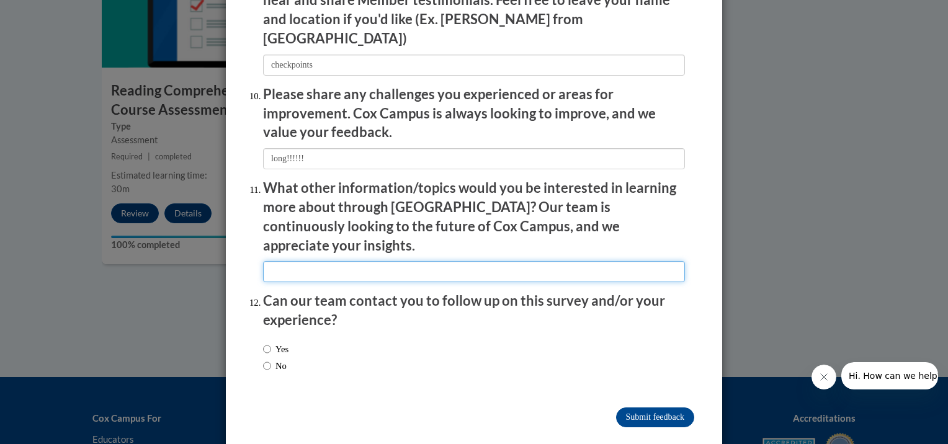
click at [328, 261] on input "textbox" at bounding box center [474, 271] width 422 height 21
type input "more broken down"
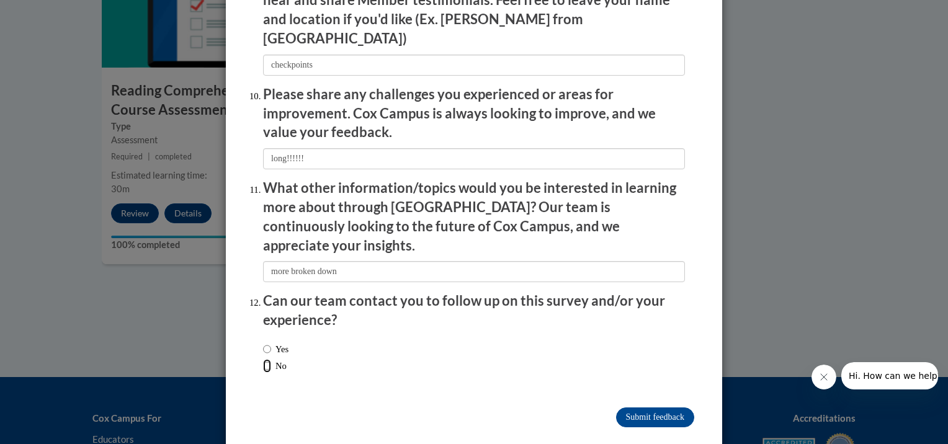
click at [263, 359] on input "No" at bounding box center [267, 366] width 8 height 14
radio input "true"
click at [665, 408] on input "Submit feedback" at bounding box center [655, 418] width 78 height 20
